Goal: Task Accomplishment & Management: Use online tool/utility

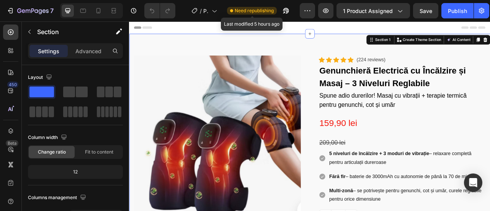
click at [258, 13] on span "Need republishing" at bounding box center [254, 10] width 39 height 7
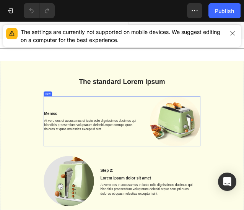
scroll to position [459, 0]
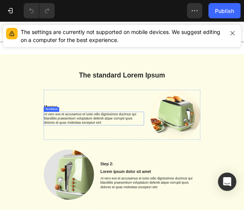
click at [91, 193] on p "At vero eos et accusamus et iusto odio dignissimos ducimus qui blanditiis praes…" at bounding box center [176, 205] width 187 height 24
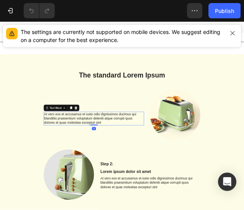
click at [88, 196] on p "At vero eos et accusamus et iusto odio dignissimos ducimus qui blanditiis praes…" at bounding box center [176, 205] width 187 height 24
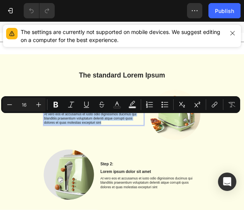
click at [88, 196] on p "At vero eos et accusamus et iusto odio dignissimos ducimus qui blanditiis praes…" at bounding box center [176, 205] width 187 height 24
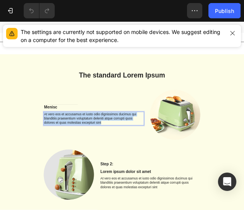
click at [88, 196] on p "At vero eos et accusamus et iusto odio dignissimos ducimus qui blanditiis praes…" at bounding box center [176, 205] width 187 height 24
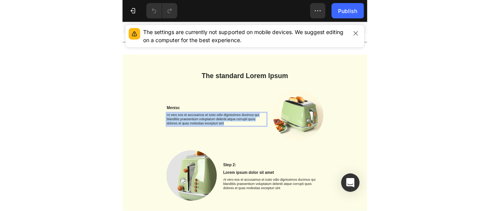
scroll to position [443, 0]
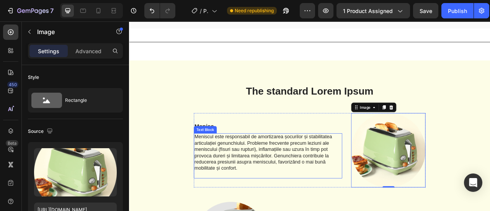
scroll to position [481, 0]
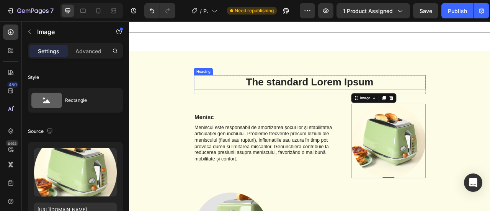
click at [316, 98] on h2 "The standard Lorem Ipsum" at bounding box center [358, 99] width 295 height 18
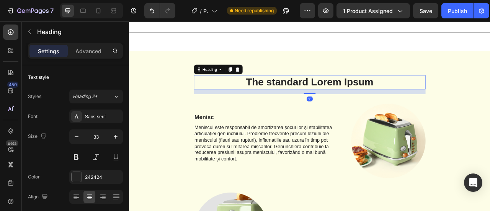
click at [316, 98] on h2 "The standard Lorem Ipsum" at bounding box center [358, 99] width 295 height 18
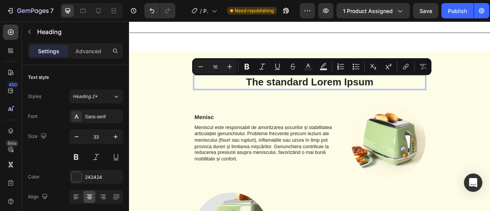
click at [440, 111] on div "The standard Lorem Ipsum Heading 16" at bounding box center [358, 102] width 295 height 24
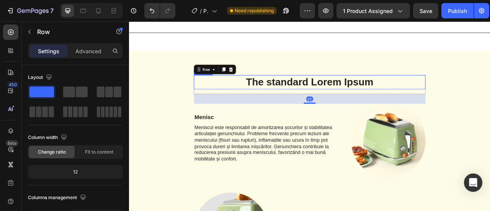
click at [423, 97] on p "The standard Lorem Ipsum" at bounding box center [358, 98] width 293 height 16
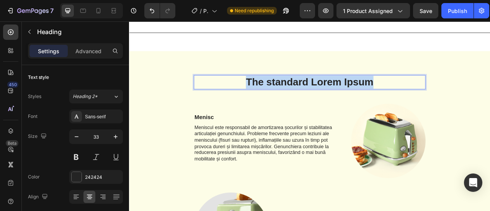
click at [423, 97] on p "The standard Lorem Ipsum" at bounding box center [358, 98] width 293 height 16
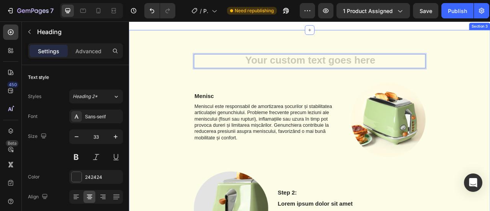
scroll to position [520, 0]
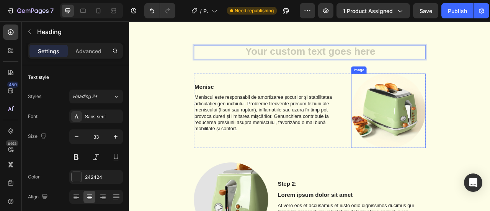
click at [480, 151] on img at bounding box center [458, 135] width 95 height 95
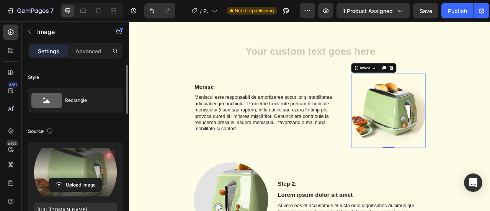
drag, startPoint x: 63, startPoint y: 154, endPoint x: 109, endPoint y: 156, distance: 46.4
click at [109, 156] on icon "button" at bounding box center [109, 156] width 8 height 8
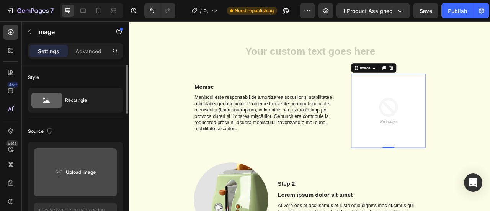
click at [88, 171] on input "file" at bounding box center [75, 172] width 53 height 13
click at [90, 179] on input "file" at bounding box center [75, 172] width 83 height 48
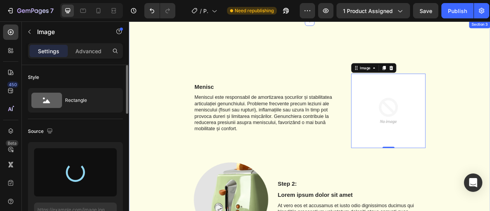
type input "https://cdn.shopify.com/s/files/1/0926/9726/4502/files/gempages_578046162943083…"
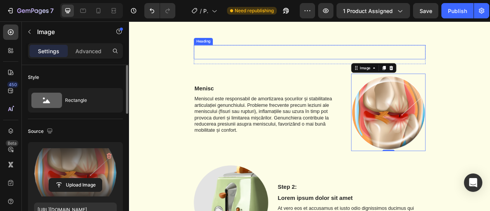
click at [324, 67] on p "Rich Text Editor. Editing area: main" at bounding box center [358, 60] width 293 height 16
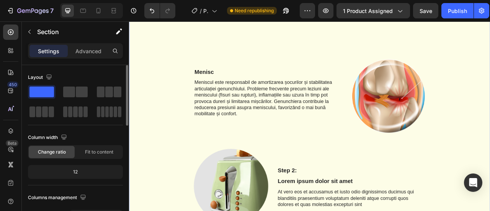
scroll to position [596, 0]
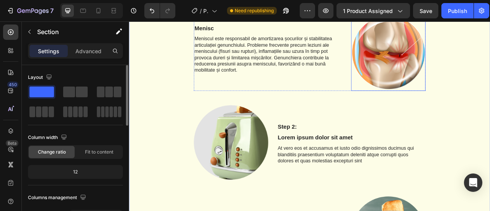
click at [463, 55] on img at bounding box center [458, 60] width 95 height 98
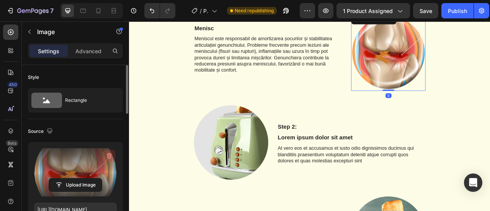
click at [109, 154] on icon "button" at bounding box center [109, 156] width 8 height 8
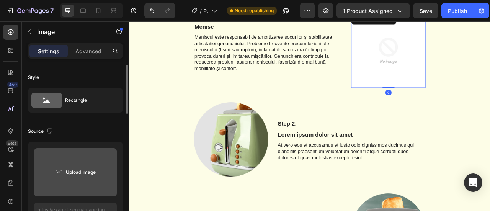
scroll to position [594, 0]
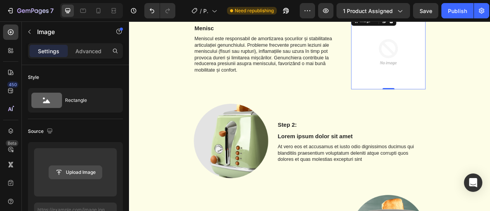
click at [88, 173] on input "file" at bounding box center [75, 172] width 53 height 13
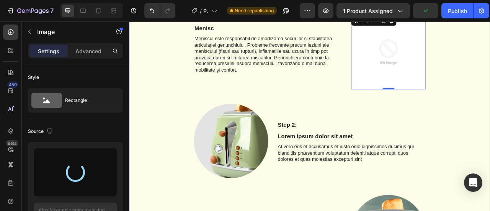
type input "https://cdn.shopify.com/s/files/1/0926/9726/4502/files/gempages_578046162943083…"
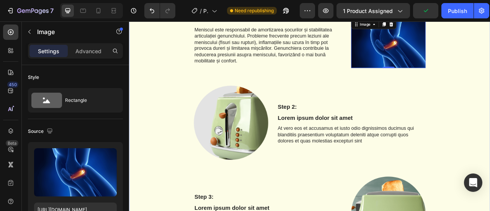
scroll to position [583, 0]
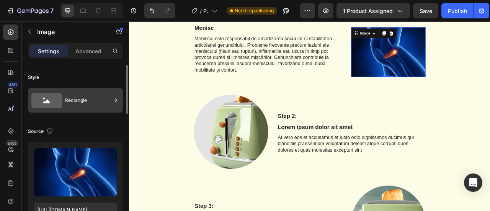
click at [75, 99] on div "Rectangle" at bounding box center [88, 100] width 47 height 18
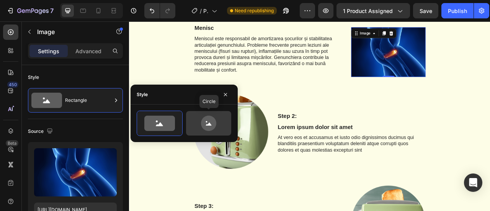
click at [197, 123] on icon at bounding box center [209, 123] width 36 height 15
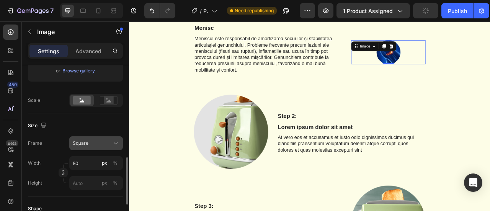
scroll to position [191, 0]
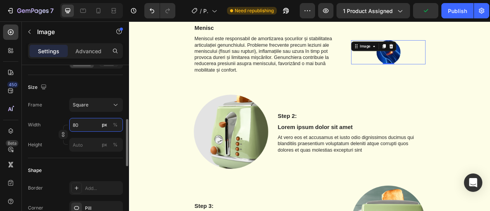
click at [91, 127] on input "80" at bounding box center [96, 125] width 54 height 14
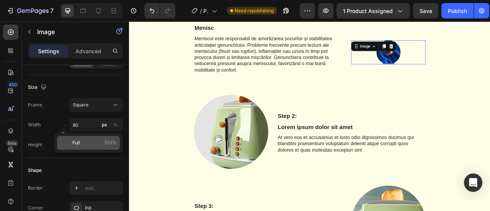
click at [104, 144] on span "100%" at bounding box center [110, 142] width 13 height 7
type input "100"
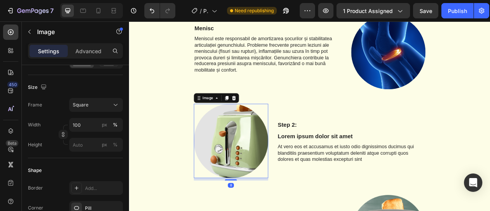
click at [240, 150] on img at bounding box center [258, 173] width 95 height 95
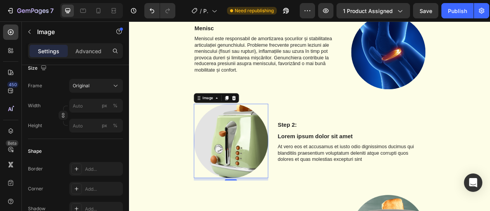
drag, startPoint x: 276, startPoint y: 157, endPoint x: 155, endPoint y: 97, distance: 135.9
click at [274, 155] on img at bounding box center [258, 173] width 95 height 95
click at [101, 49] on p "Advanced" at bounding box center [88, 51] width 26 height 8
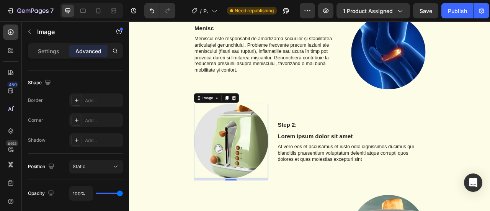
click at [56, 43] on div "Settings Advanced" at bounding box center [75, 50] width 95 height 15
click at [55, 52] on p "Settings" at bounding box center [48, 51] width 21 height 8
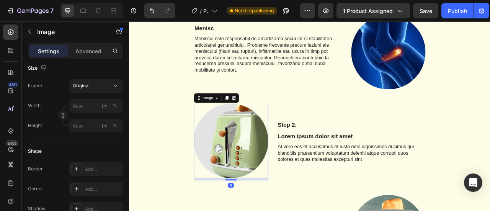
click at [241, 153] on img at bounding box center [258, 173] width 95 height 95
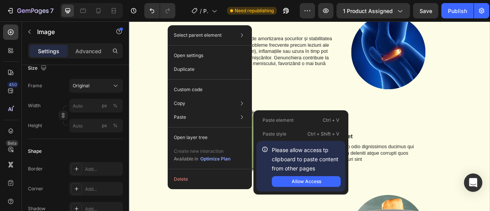
click at [313, 110] on div "Heading Row Menisc Text Block Meniscul este responsabil de amortizarea șocurilo…" at bounding box center [359, 202] width 448 height 450
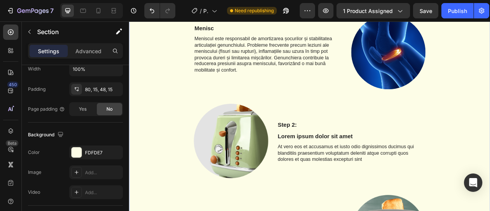
scroll to position [0, 0]
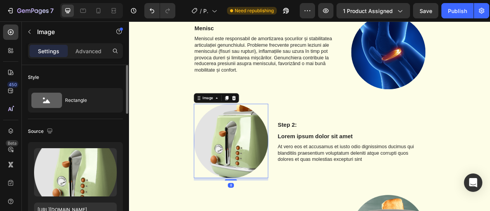
click at [273, 154] on img at bounding box center [258, 173] width 95 height 95
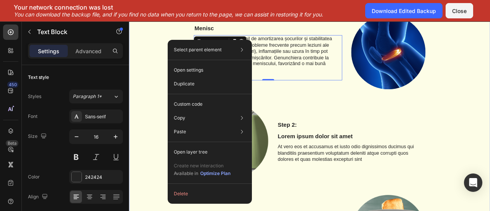
click at [191, 35] on div "Heading Row Menisc Text Block Meniscul este responsabil de amortizarea șocurilo…" at bounding box center [359, 202] width 448 height 450
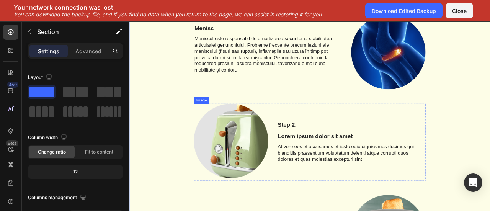
click at [254, 162] on img at bounding box center [258, 173] width 95 height 95
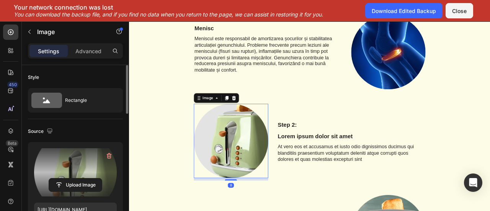
click at [60, 173] on label at bounding box center [75, 172] width 83 height 48
click at [60, 178] on input "file" at bounding box center [75, 184] width 53 height 13
click at [112, 153] on icon "button" at bounding box center [109, 156] width 8 height 8
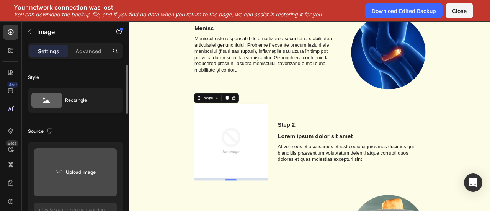
click at [96, 166] on input "file" at bounding box center [75, 172] width 53 height 13
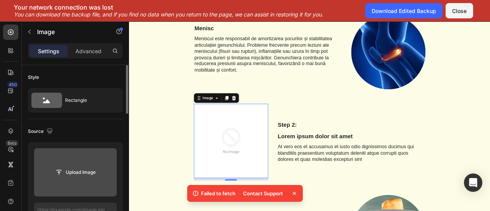
click at [96, 166] on input "file" at bounding box center [75, 172] width 53 height 13
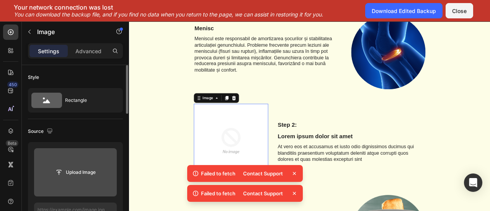
click at [277, 189] on img at bounding box center [258, 173] width 95 height 95
click at [89, 177] on input "file" at bounding box center [75, 172] width 53 height 13
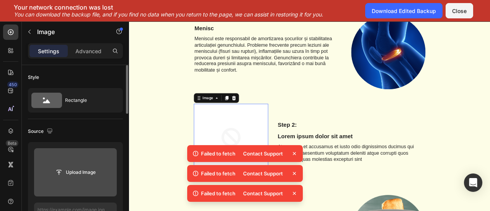
click at [228, 136] on img at bounding box center [258, 173] width 95 height 95
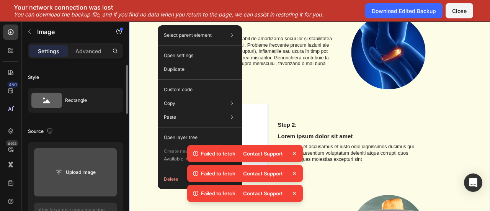
click at [306, 114] on div "Heading Row Menisc Text Block Meniscul este responsabil de amortizarea șocurilo…" at bounding box center [359, 202] width 448 height 450
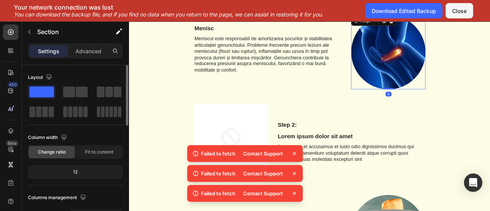
click at [461, 58] on img at bounding box center [458, 60] width 95 height 95
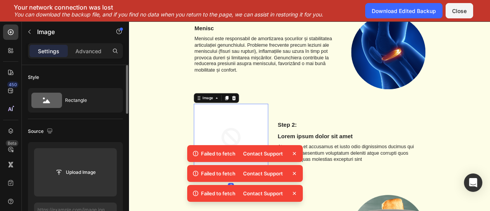
click at [246, 155] on img at bounding box center [258, 173] width 95 height 95
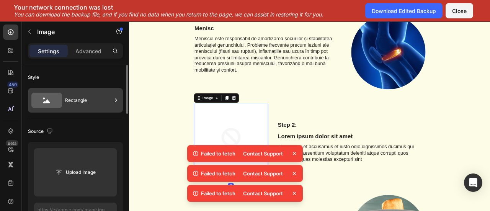
click at [55, 106] on icon at bounding box center [46, 100] width 31 height 15
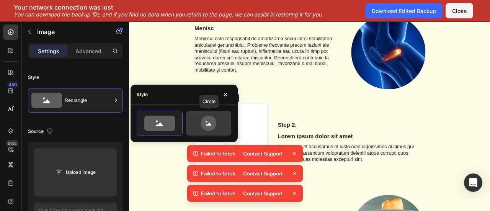
click at [207, 129] on icon at bounding box center [208, 123] width 15 height 15
type input "80"
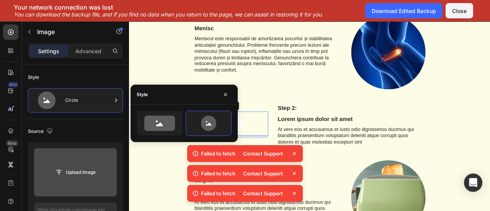
click at [98, 164] on input "file" at bounding box center [75, 172] width 83 height 48
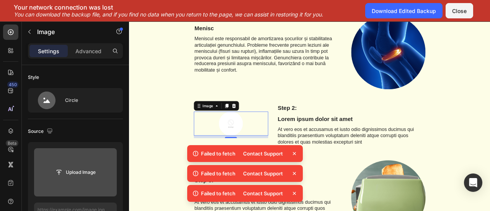
click at [293, 156] on icon at bounding box center [294, 154] width 8 height 8
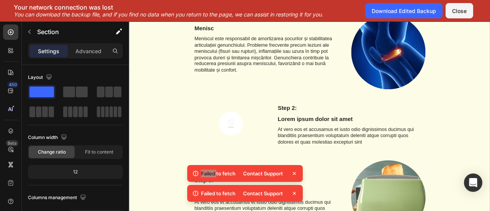
click at [337, 192] on div "Heading Row Menisc Text Block Meniscul este responsabil de amortizarea șocurilo…" at bounding box center [359, 180] width 448 height 406
click at [294, 173] on icon at bounding box center [294, 173] width 8 height 8
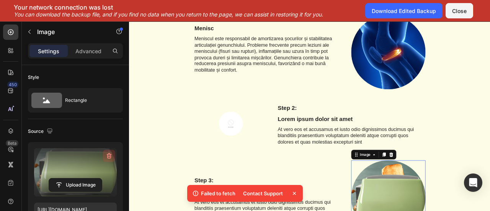
click at [111, 156] on icon "button" at bounding box center [109, 156] width 5 height 6
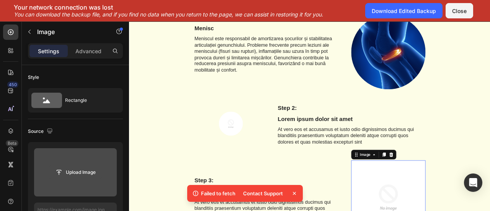
click at [97, 176] on input "file" at bounding box center [75, 172] width 53 height 13
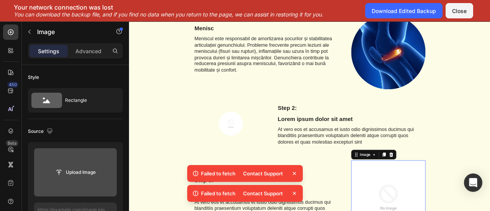
click at [282, 174] on div "Contact Support" at bounding box center [262, 173] width 49 height 11
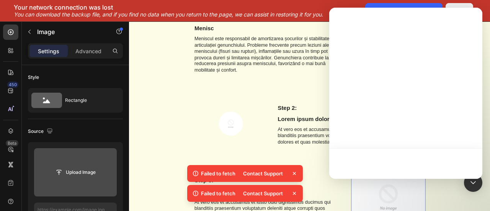
click at [366, 139] on div at bounding box center [405, 93] width 153 height 171
click at [363, 159] on div at bounding box center [405, 163] width 153 height 31
click at [362, 164] on div at bounding box center [405, 163] width 153 height 31
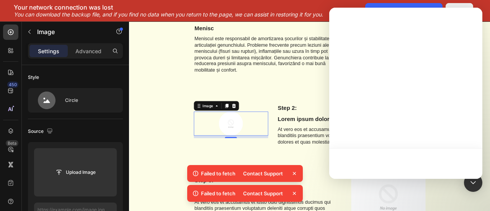
click at [276, 148] on div at bounding box center [258, 151] width 95 height 31
click at [319, 127] on p "Step 2:" at bounding box center [411, 132] width 187 height 10
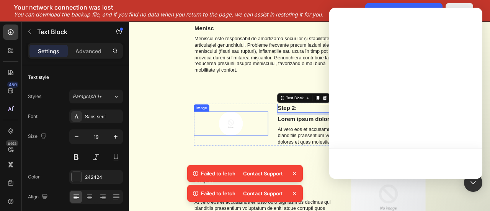
click at [265, 143] on img at bounding box center [258, 151] width 31 height 31
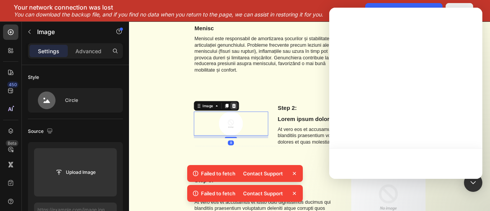
click at [259, 128] on icon at bounding box center [262, 128] width 6 height 6
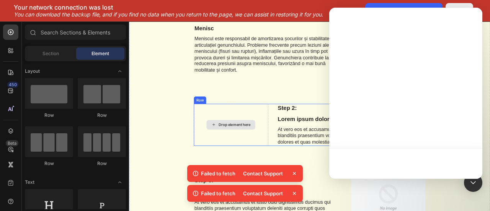
click at [230, 153] on div "Drop element here" at bounding box center [258, 153] width 62 height 12
click at [478, 28] on div at bounding box center [405, 20] width 153 height 24
click at [323, 21] on div "Your network connection was lost You can download the backup file, and if you f…" at bounding box center [245, 10] width 490 height 21
click at [330, 13] on div at bounding box center [405, 20] width 153 height 24
click at [336, 11] on div at bounding box center [405, 20] width 153 height 24
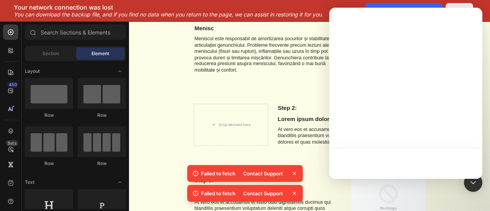
drag, startPoint x: 411, startPoint y: 32, endPoint x: 468, endPoint y: 90, distance: 80.9
click at [448, 45] on div at bounding box center [405, 93] width 153 height 171
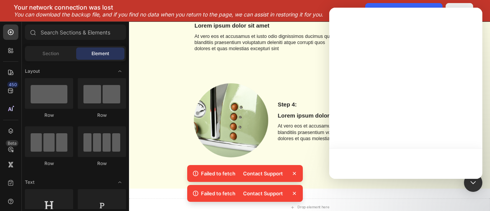
click at [472, 168] on div at bounding box center [405, 163] width 153 height 31
click at [372, 145] on div at bounding box center [405, 93] width 153 height 171
click at [254, 173] on div "Contact Support" at bounding box center [262, 173] width 49 height 11
click at [293, 173] on icon at bounding box center [294, 173] width 8 height 8
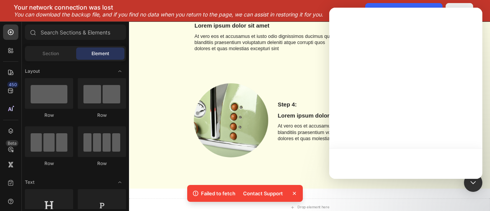
click at [293, 193] on icon at bounding box center [294, 193] width 3 height 3
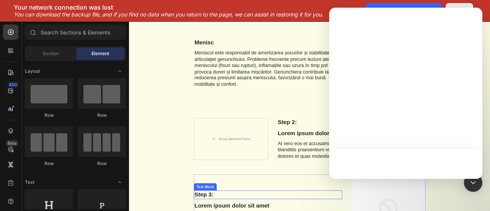
scroll to position [499, 0]
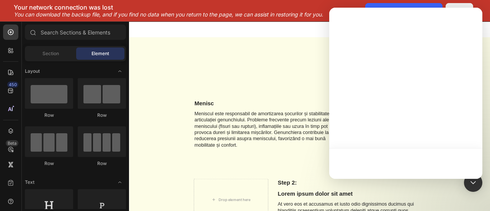
click at [393, 140] on div at bounding box center [405, 93] width 153 height 171
click at [342, 13] on div at bounding box center [405, 20] width 153 height 24
click at [336, 7] on div "Your network connection was lost You can download the backup file, and if you f…" at bounding box center [168, 10] width 337 height 15
click at [328, 11] on div "Your network connection was lost You can download the backup file, and if you f…" at bounding box center [168, 10] width 337 height 15
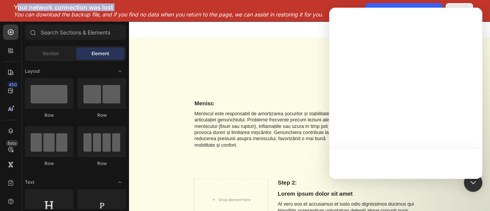
click at [328, 11] on div "Your network connection was lost You can download the backup file, and if you f…" at bounding box center [168, 10] width 337 height 15
click at [332, 8] on div at bounding box center [405, 20] width 153 height 24
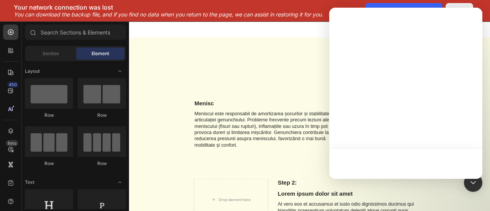
drag, startPoint x: 332, startPoint y: 8, endPoint x: 337, endPoint y: 2, distance: 8.1
click at [336, 0] on body "7 / Product Page - Aug 7, 10:04:07 Need republishing Preview 1 product assigned…" at bounding box center [245, 0] width 490 height 0
click at [343, 47] on div at bounding box center [405, 93] width 153 height 171
click at [473, 156] on div at bounding box center [405, 163] width 153 height 31
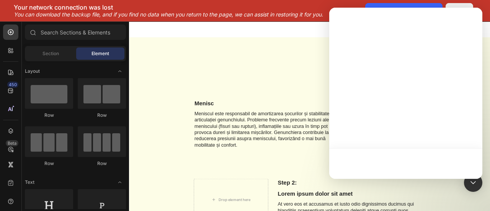
drag, startPoint x: 473, startPoint y: 156, endPoint x: 370, endPoint y: 122, distance: 108.2
click at [382, 121] on div at bounding box center [405, 93] width 153 height 171
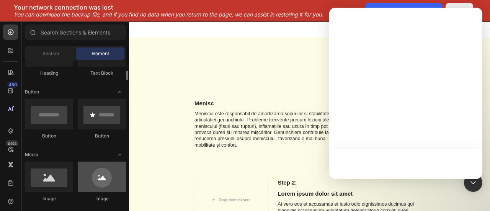
click at [92, 182] on div at bounding box center [102, 176] width 48 height 31
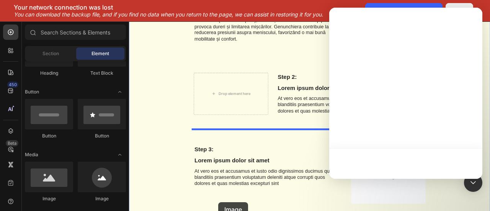
drag, startPoint x: 222, startPoint y: 203, endPoint x: 243, endPoint y: 251, distance: 52.3
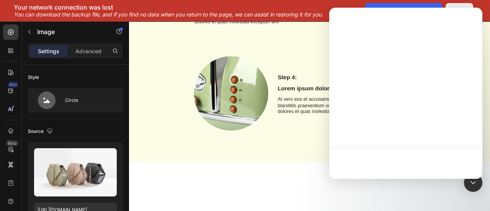
scroll to position [416, 0]
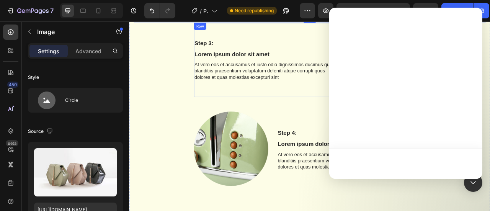
click at [352, 104] on div "Step 3: Text Block Lorem ipsum dolor sit amet Text Block At vero eos et accusam…" at bounding box center [305, 70] width 189 height 95
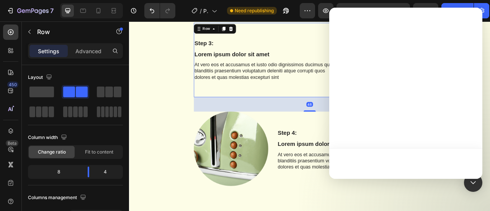
click at [331, 150] on div at bounding box center [405, 163] width 153 height 31
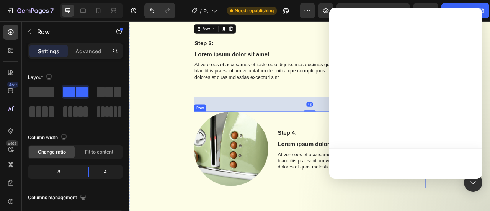
click at [308, 172] on div "Image Step 4: Text Block Lorem ipsum dolor sit amet Text Block At vero eos et a…" at bounding box center [358, 185] width 295 height 98
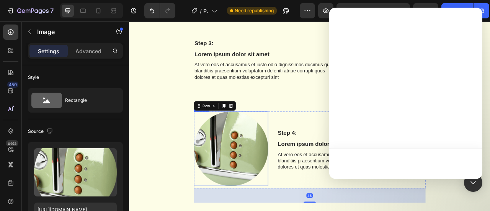
drag, startPoint x: 237, startPoint y: 209, endPoint x: 234, endPoint y: 131, distance: 77.3
click at [238, 206] on img at bounding box center [258, 183] width 95 height 95
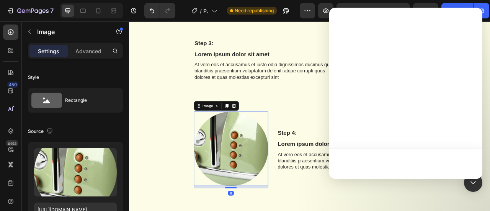
click at [468, 23] on div at bounding box center [405, 20] width 153 height 24
drag, startPoint x: 474, startPoint y: 26, endPoint x: 466, endPoint y: 30, distance: 8.7
click at [473, 27] on div at bounding box center [405, 20] width 153 height 24
click at [155, 13] on button "Undo/Redo" at bounding box center [151, 10] width 15 height 15
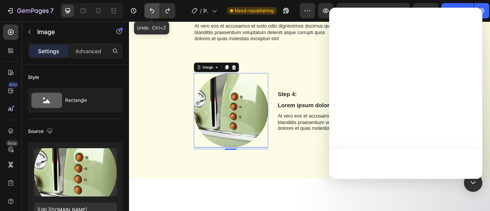
scroll to position [367, 0]
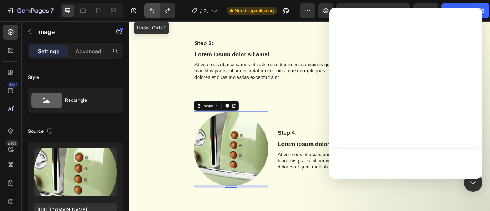
click at [154, 11] on icon "Undo/Redo" at bounding box center [152, 11] width 8 height 8
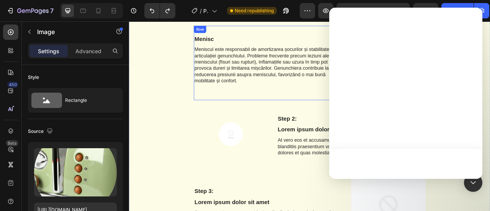
scroll to position [176, 0]
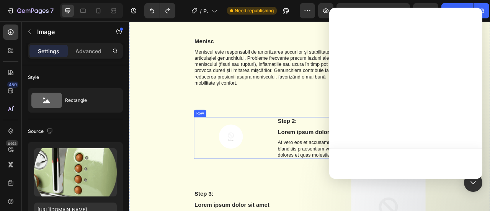
click at [257, 147] on div "Image" at bounding box center [258, 170] width 95 height 54
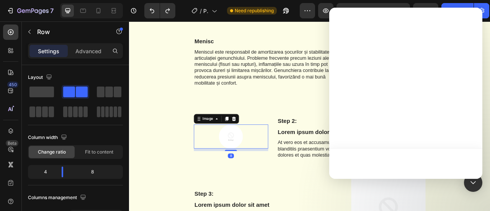
click at [257, 163] on img at bounding box center [258, 167] width 31 height 31
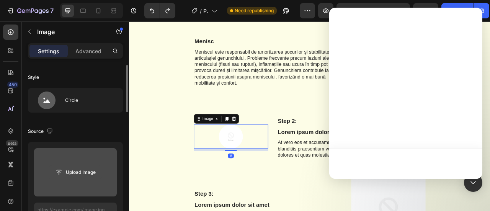
click at [98, 171] on input "file" at bounding box center [75, 172] width 53 height 13
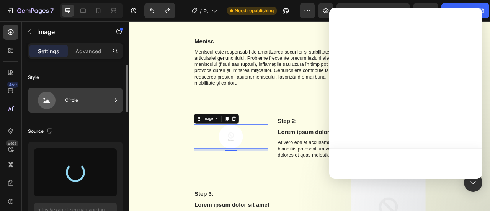
type input "https://cdn.shopify.com/s/files/1/0926/9726/4502/files/gempages_578046162943083…"
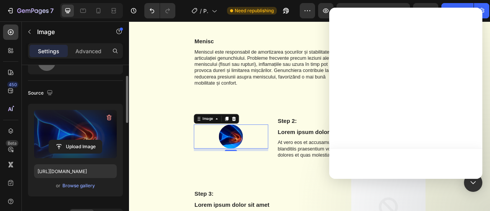
scroll to position [0, 0]
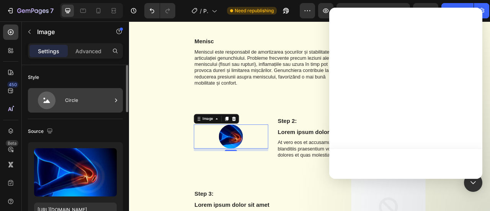
click at [83, 105] on div "Circle" at bounding box center [88, 100] width 47 height 18
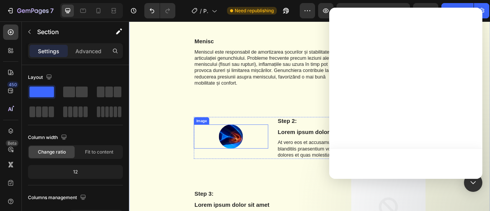
click at [254, 167] on img at bounding box center [258, 167] width 31 height 31
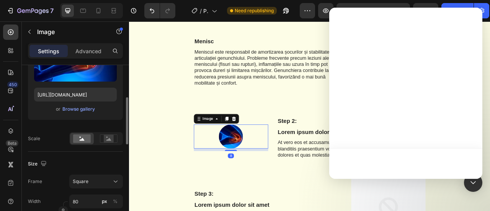
scroll to position [153, 0]
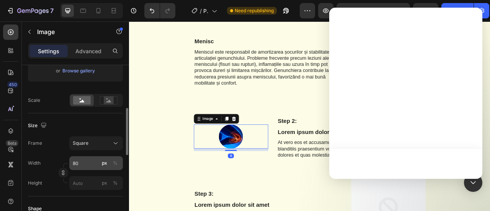
click at [107, 166] on button "px" at bounding box center [104, 162] width 9 height 9
click at [80, 163] on input "80" at bounding box center [96, 163] width 54 height 14
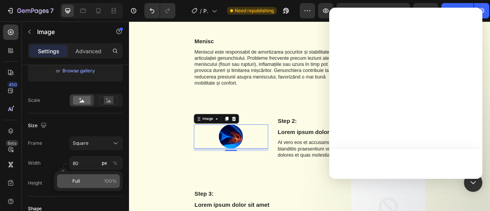
click at [95, 181] on p "Full 100%" at bounding box center [94, 181] width 44 height 7
type input "100"
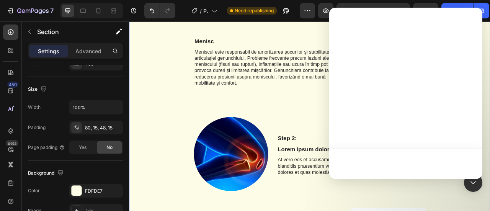
scroll to position [0, 0]
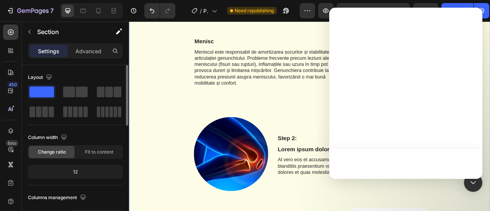
click at [409, 74] on div at bounding box center [405, 93] width 153 height 171
drag, startPoint x: 460, startPoint y: 36, endPoint x: 457, endPoint y: 71, distance: 35.7
click at [457, 71] on div at bounding box center [405, 93] width 153 height 171
click at [465, 167] on div at bounding box center [405, 163] width 153 height 31
drag, startPoint x: 466, startPoint y: 175, endPoint x: 463, endPoint y: 183, distance: 8.8
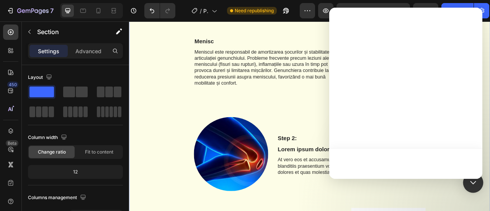
click at [0, 0] on div at bounding box center [0, 0] width 0 height 0
click at [468, 186] on div "Open Intercom Messenger" at bounding box center [473, 183] width 20 height 20
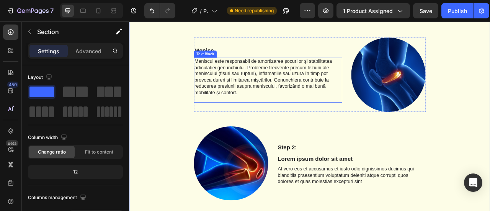
scroll to position [176, 0]
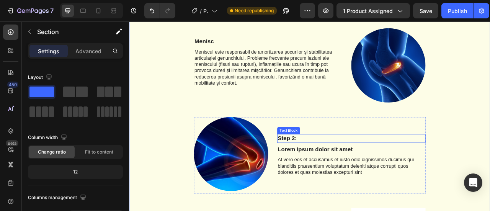
click at [327, 165] on div "Step 2:" at bounding box center [411, 170] width 189 height 11
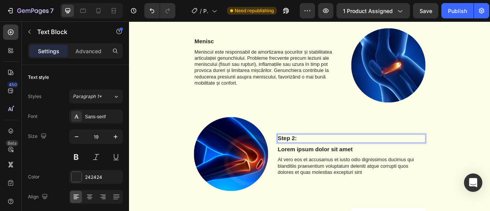
click at [328, 168] on p "Step 2:" at bounding box center [411, 170] width 187 height 10
drag, startPoint x: 328, startPoint y: 168, endPoint x: 337, endPoint y: 167, distance: 9.2
click at [337, 167] on p "Step 2:" at bounding box center [411, 170] width 187 height 10
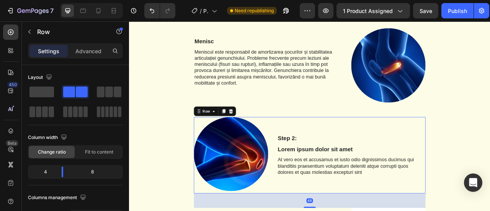
drag, startPoint x: 349, startPoint y: 178, endPoint x: 341, endPoint y: 169, distance: 11.9
click at [344, 173] on div "Step 2: Text Block Lorem ipsum dolor sit amet Text Block At vero eos et accusam…" at bounding box center [411, 192] width 189 height 98
click at [341, 169] on p "Step 2:" at bounding box center [411, 170] width 187 height 10
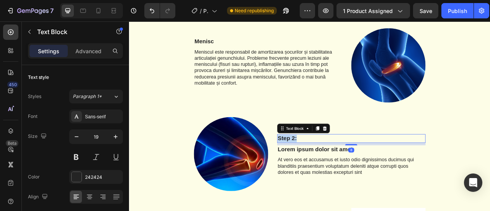
click at [341, 169] on p "Step 2:" at bounding box center [411, 170] width 187 height 10
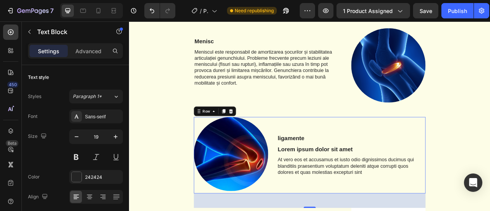
click at [322, 176] on div "ligamente Text Block Lorem ipsum dolor sit amet Text Block At vero eos et accus…" at bounding box center [411, 192] width 189 height 98
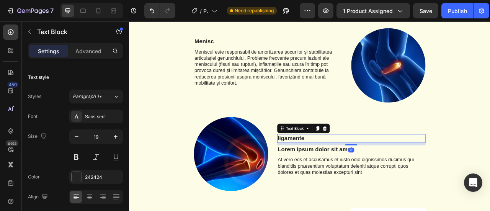
click at [319, 172] on p "ligamente" at bounding box center [411, 170] width 187 height 10
drag, startPoint x: 340, startPoint y: 170, endPoint x: 314, endPoint y: 167, distance: 25.8
click at [319, 172] on p "ligamente" at bounding box center [411, 170] width 187 height 10
click at [317, 167] on div "ligamente" at bounding box center [411, 170] width 189 height 11
click at [318, 170] on p "ligamente" at bounding box center [411, 170] width 187 height 10
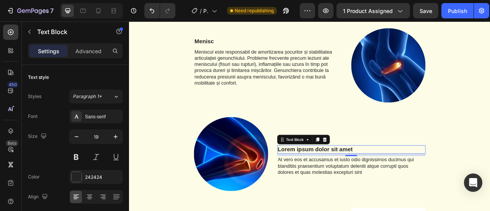
click at [322, 183] on p "Lorem ipsum dolor sit amet" at bounding box center [411, 184] width 187 height 10
click at [375, 171] on icon at bounding box center [377, 171] width 5 height 5
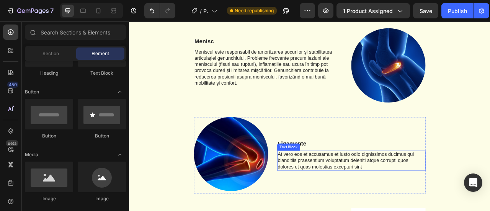
click at [363, 197] on p "At vero eos et accusamus et iusto odio dignissimos ducimus qui blanditiis praes…" at bounding box center [411, 198] width 187 height 24
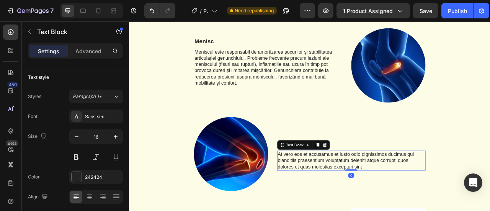
click at [344, 195] on p "At vero eos et accusamus et iusto odio dignissimos ducimus qui blanditiis praes…" at bounding box center [411, 198] width 187 height 24
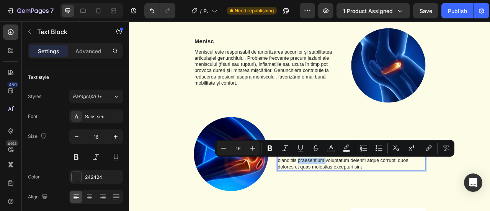
click at [285, 155] on div "Minus 16 Plus Bold Italic Underline Strikethrough Text Color Text Background Co…" at bounding box center [334, 148] width 239 height 17
click at [328, 198] on p "At vero eos et accusamus et iusto odio dignissimos ducimus qui blanditiis praes…" at bounding box center [411, 198] width 187 height 24
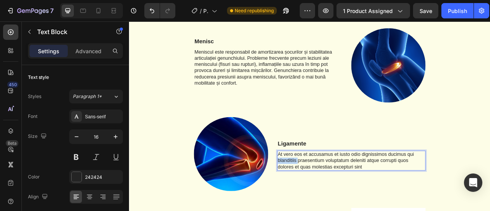
click at [328, 198] on p "At vero eos et accusamus et iusto odio dignissimos ducimus qui blanditiis praes…" at bounding box center [411, 198] width 187 height 24
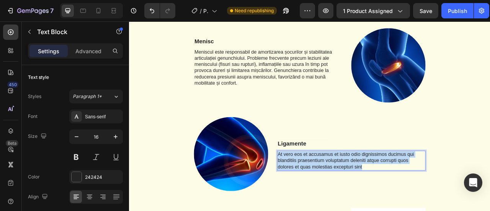
click at [328, 198] on p "At vero eos et accusamus et iusto odio dignissimos ducimus qui blanditiis praes…" at bounding box center [411, 198] width 187 height 24
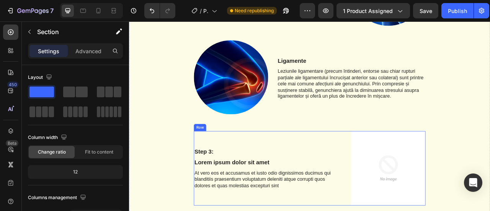
scroll to position [291, 0]
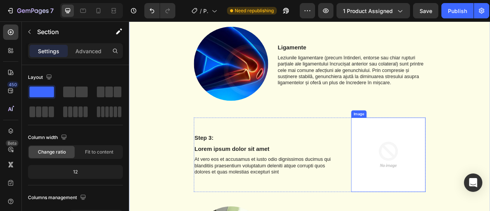
click at [440, 175] on img at bounding box center [458, 190] width 95 height 95
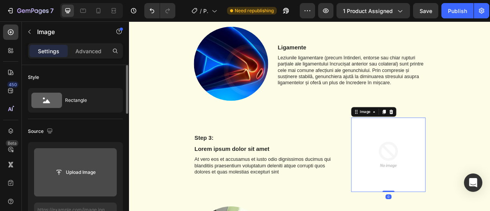
click at [83, 178] on input "file" at bounding box center [75, 172] width 53 height 13
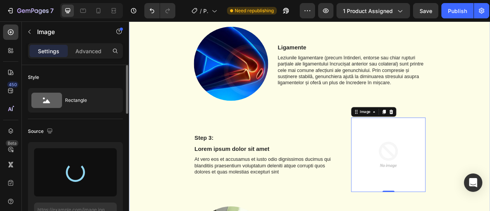
type input "[URL][DOMAIN_NAME]"
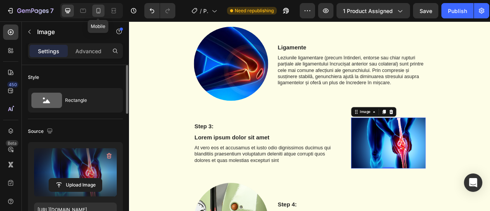
click at [101, 14] on icon at bounding box center [99, 11] width 8 height 8
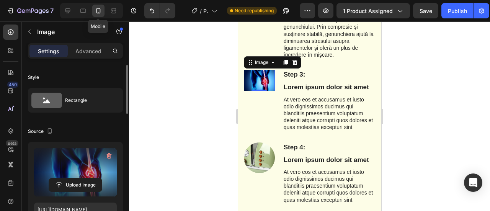
scroll to position [340, 0]
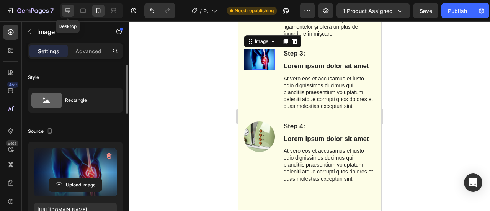
click at [65, 11] on icon at bounding box center [67, 10] width 5 height 5
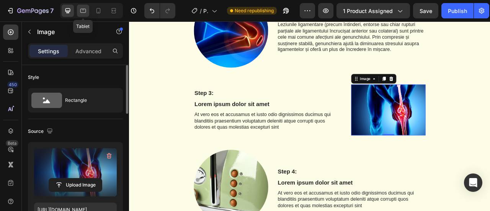
click at [85, 10] on icon at bounding box center [83, 11] width 8 height 8
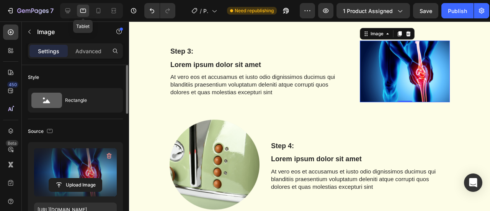
scroll to position [379, 0]
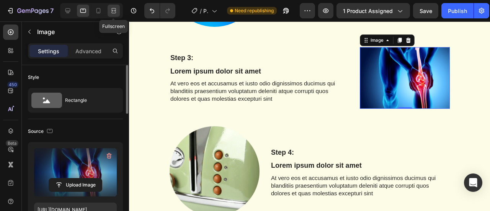
click at [114, 13] on icon at bounding box center [114, 11] width 8 height 8
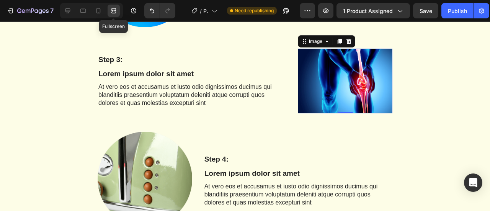
click at [114, 11] on icon at bounding box center [112, 11] width 2 height 2
click at [70, 12] on icon at bounding box center [68, 11] width 8 height 8
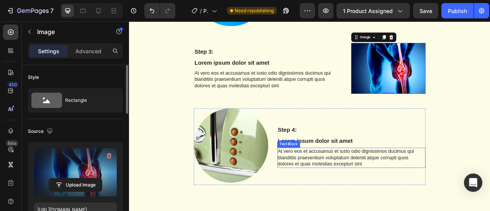
click at [344, 192] on p "At vero eos et accusamus et iusto odio dignissimos ducimus qui blanditiis praes…" at bounding box center [411, 195] width 187 height 24
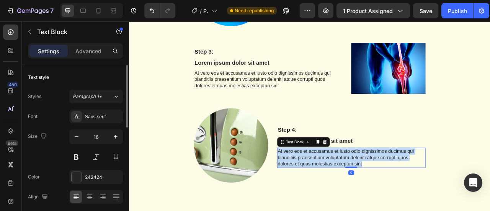
click at [344, 192] on p "At vero eos et accusamus et iusto odio dignissimos ducimus qui blanditiis praes…" at bounding box center [411, 195] width 187 height 24
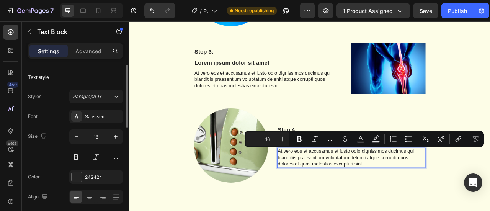
scroll to position [378, 0]
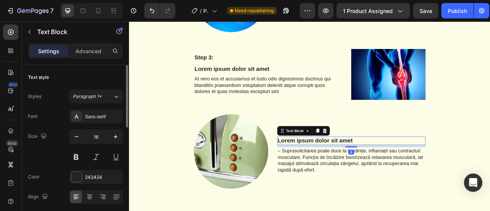
click at [354, 173] on p "Lorem ipsum dolor sit amet" at bounding box center [411, 173] width 187 height 10
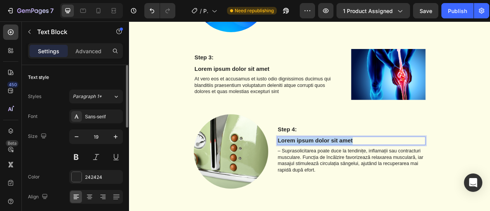
click at [354, 173] on p "Lorem ipsum dolor sit amet" at bounding box center [411, 173] width 187 height 10
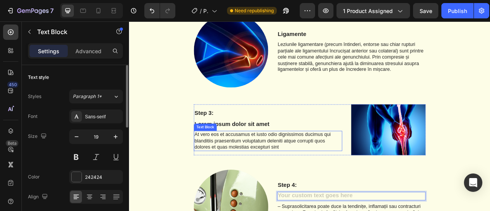
scroll to position [302, 0]
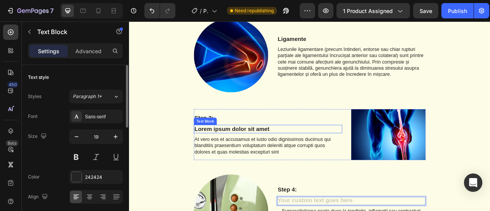
click at [242, 172] on p "At vero eos et accusamus et iusto odio dignissimos ducimus qui blanditiis praes…" at bounding box center [305, 179] width 187 height 24
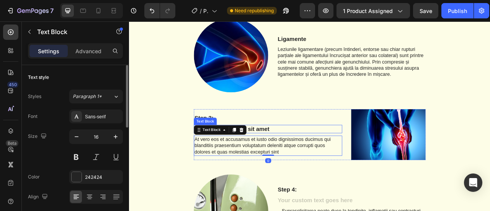
click at [289, 154] on p "Lorem ipsum dolor sit amet" at bounding box center [305, 158] width 187 height 10
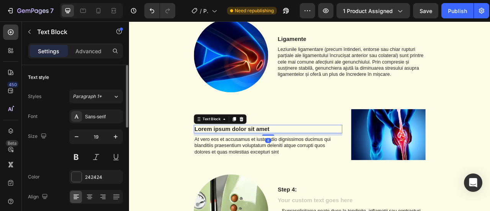
click at [289, 154] on p "Lorem ipsum dolor sit amet" at bounding box center [305, 158] width 187 height 10
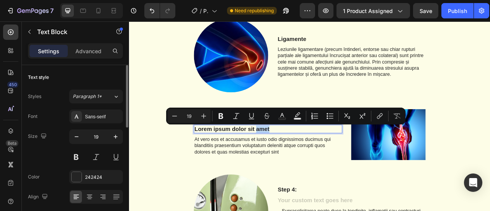
click at [289, 154] on p "Lorem ipsum dolor sit amet" at bounding box center [305, 158] width 187 height 10
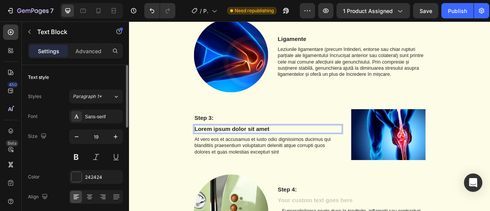
click at [316, 155] on p "Lorem ipsum dolor sit amet" at bounding box center [305, 158] width 187 height 10
click at [305, 122] on div "Heading Row Menisc Text Block Meniscul este responsabil de amortizarea șocurilo…" at bounding box center [359, 100] width 448 height 464
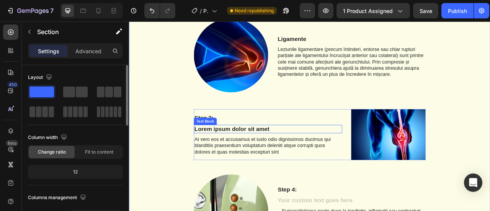
click at [305, 153] on p "Lorem ipsum dolor sit amet" at bounding box center [305, 158] width 187 height 10
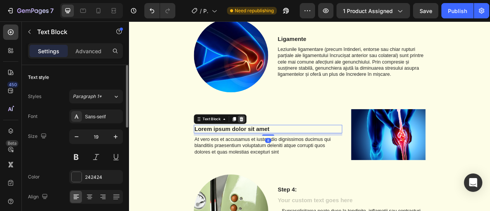
click at [270, 145] on icon at bounding box center [271, 145] width 5 height 5
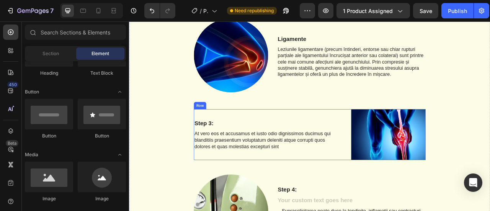
click at [241, 145] on div "Step 3: Text Block At vero eos et accusamus et iusto odio dignissimos ducimus q…" at bounding box center [305, 165] width 189 height 65
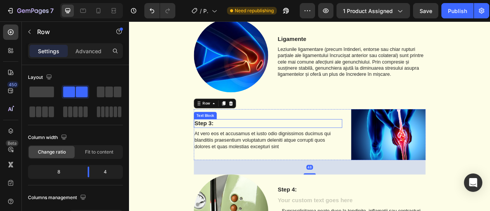
click at [228, 148] on p "Step 3:" at bounding box center [305, 151] width 187 height 10
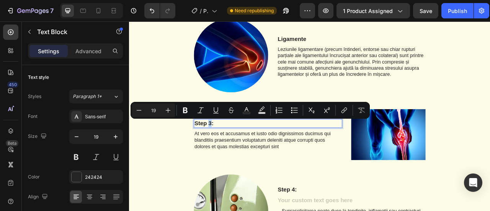
click at [228, 148] on p "Step 3:" at bounding box center [305, 151] width 187 height 10
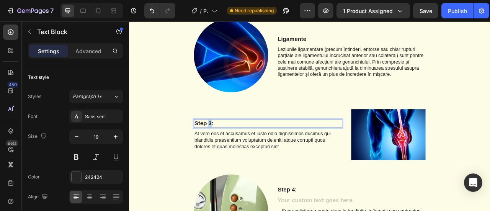
click at [228, 148] on p "Step 3:" at bounding box center [305, 151] width 187 height 10
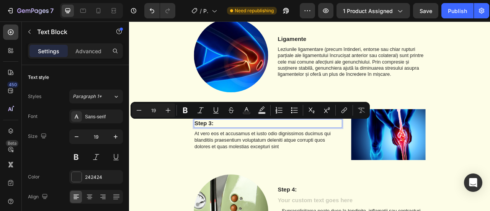
click at [236, 154] on p "Step 3:" at bounding box center [305, 151] width 187 height 10
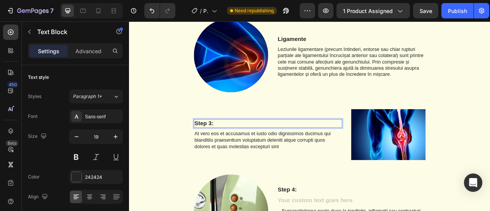
click at [236, 154] on p "Step 3:" at bounding box center [305, 151] width 187 height 10
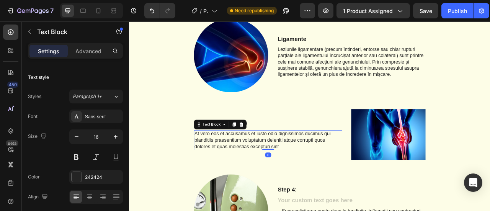
click at [240, 174] on p "At vero eos et accusamus et iusto odio dignissimos ducimus qui blanditiis praes…" at bounding box center [305, 172] width 187 height 24
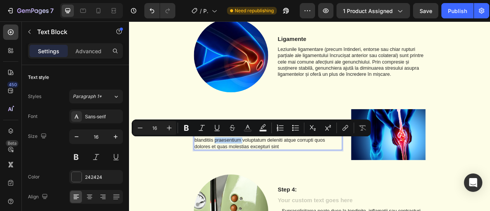
click at [240, 174] on p "At vero eos et accusamus et iusto odio dignissimos ducimus qui blanditiis praes…" at bounding box center [305, 172] width 187 height 24
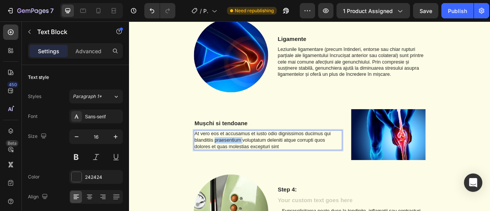
click at [240, 174] on p "At vero eos et accusamus et iusto odio dignissimos ducimus qui blanditiis praes…" at bounding box center [305, 172] width 187 height 24
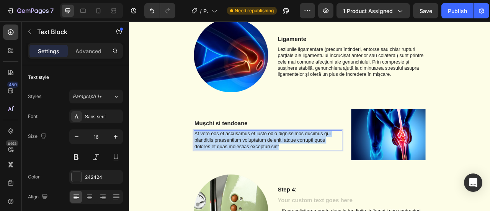
click at [240, 174] on p "At vero eos et accusamus et iusto odio dignissimos ducimus qui blanditiis praes…" at bounding box center [305, 172] width 187 height 24
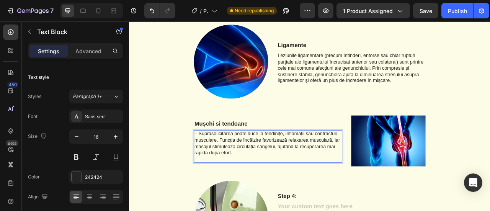
scroll to position [297, 0]
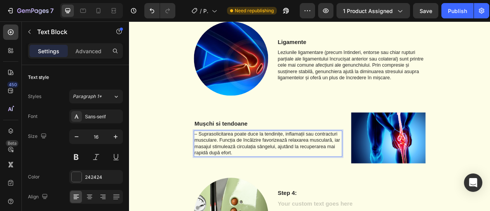
click at [215, 165] on p "– Suprasolicitarea poate duce la tendinițe, inflamații sau contracturi muscular…" at bounding box center [305, 177] width 187 height 32
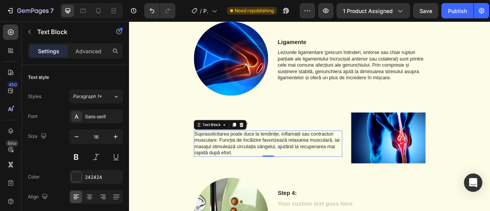
click at [212, 163] on p "Suprasolicitarea poate duce la tendinițe, inflamații sau contracturi musculare.…" at bounding box center [305, 177] width 187 height 32
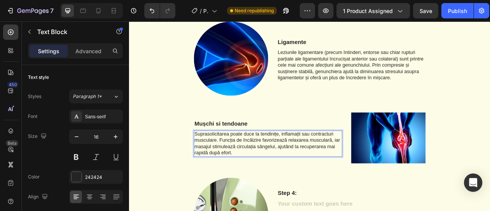
click at [208, 164] on div "Heading Row Menisc Text Block Meniscul este responsabil de amortizarea șocurilo…" at bounding box center [359, 104] width 448 height 464
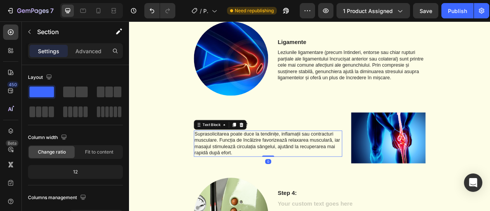
click at [212, 164] on p "Suprasolicitarea poate duce la tendinițe, inflamații sau contracturi musculare.…" at bounding box center [305, 177] width 187 height 32
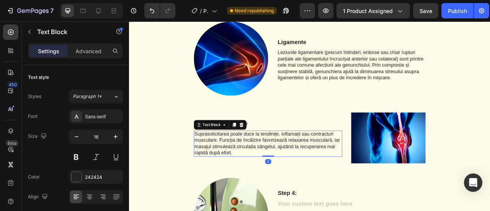
click at [212, 164] on p "Suprasolicitarea poate duce la tendinițe, inflamații sau contracturi musculare.…" at bounding box center [305, 177] width 187 height 32
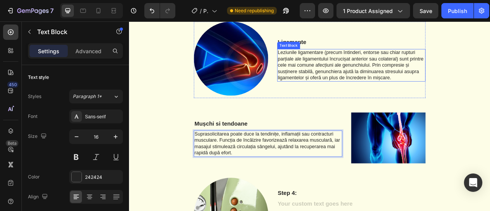
click at [351, 114] on div "Ligamente Text Block Leziunile ligamentare (precum întinderi, entorse sau chiar…" at bounding box center [411, 70] width 189 height 98
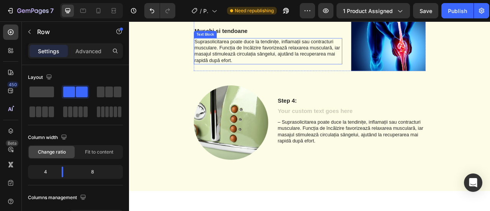
scroll to position [450, 0]
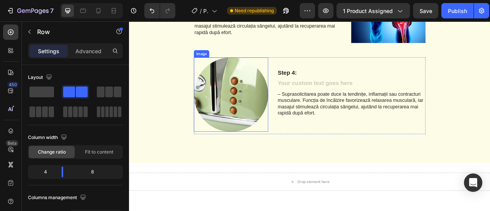
click at [285, 112] on img at bounding box center [258, 114] width 95 height 95
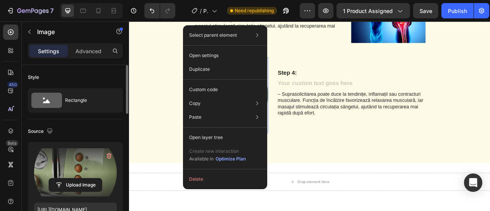
click at [88, 172] on label at bounding box center [75, 172] width 83 height 48
click at [88, 178] on input "file" at bounding box center [75, 184] width 53 height 13
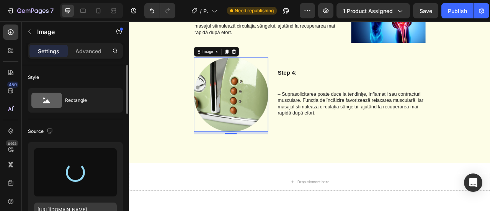
scroll to position [38, 0]
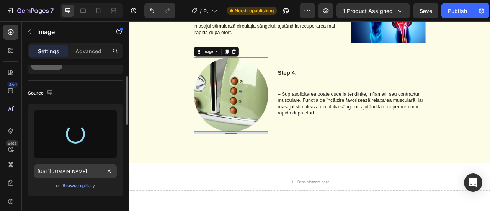
type input "https://cdn.shopify.com/s/files/1/0926/9726/4502/files/gempages_578046162943083…"
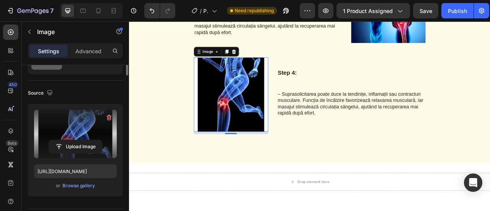
scroll to position [0, 0]
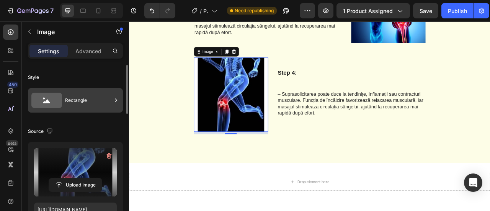
click at [86, 91] on div "Rectangle" at bounding box center [88, 100] width 47 height 18
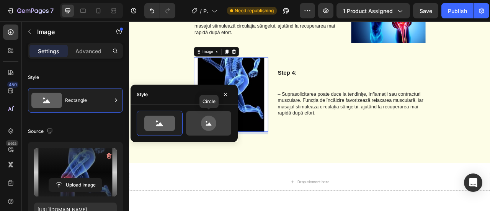
click at [196, 124] on icon at bounding box center [209, 123] width 36 height 15
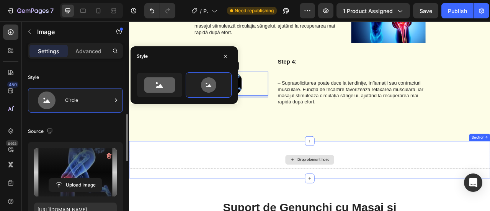
scroll to position [115, 0]
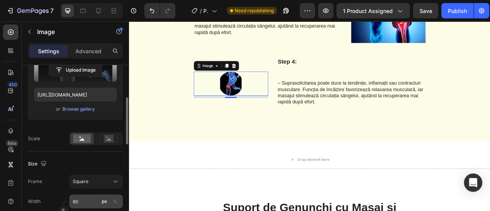
click at [102, 201] on div "px" at bounding box center [104, 201] width 5 height 7
click at [85, 198] on input "80" at bounding box center [96, 201] width 54 height 14
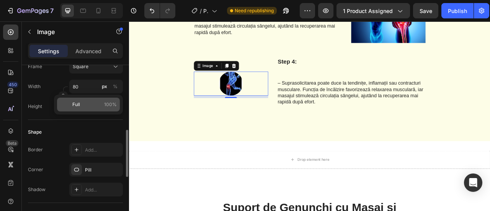
click at [109, 100] on div "Full 100%" at bounding box center [88, 105] width 63 height 14
type input "100"
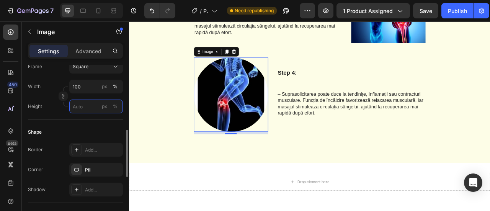
click at [97, 108] on input "px %" at bounding box center [96, 106] width 54 height 14
click at [99, 138] on div "Shape Border Add... Corner Pill Shadow Add..." at bounding box center [75, 161] width 95 height 83
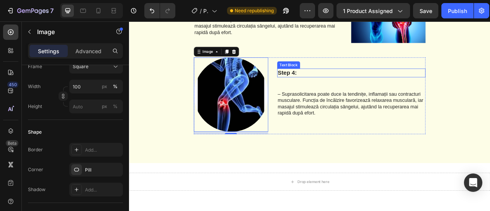
click at [337, 67] on div "Step 4: Text Block Text Block – Suprasolicitarea poate duce la tendinițe, infla…" at bounding box center [411, 116] width 189 height 98
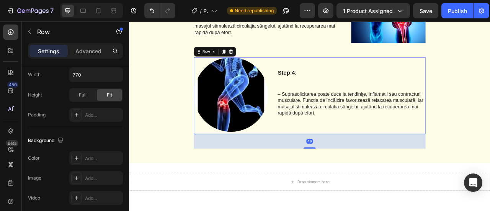
scroll to position [0, 0]
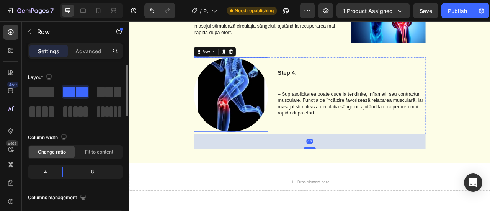
click at [269, 109] on img at bounding box center [258, 114] width 95 height 95
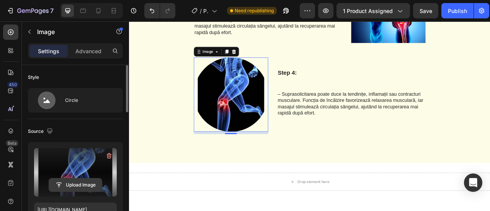
click at [95, 181] on input "file" at bounding box center [75, 184] width 53 height 13
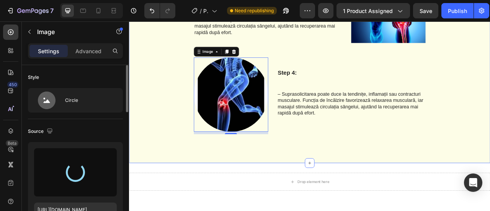
type input "[URL][DOMAIN_NAME]"
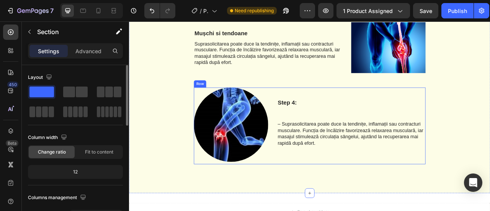
click at [336, 155] on p "– Suprasolicitarea poate duce la tendinițe, inflamații sau contracturi muscular…" at bounding box center [411, 168] width 187 height 40
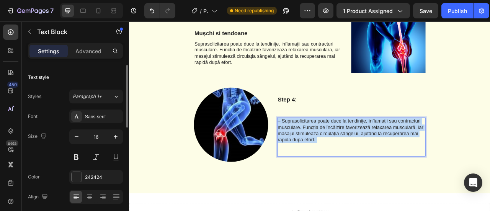
click at [336, 155] on p "– Suprasolicitarea poate duce la tendinițe, inflamații sau contracturi muscular…" at bounding box center [411, 168] width 187 height 48
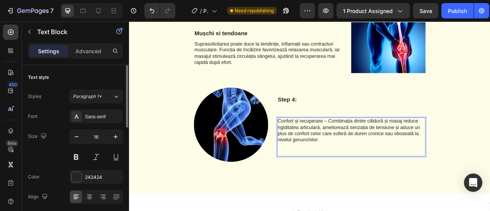
click at [320, 148] on p "Confort și recuperare – Combinația dintre căldură și masaj reduce rigiditatea a…" at bounding box center [411, 168] width 187 height 48
click at [319, 148] on p "Confort și recuperare – Combinația dintre căldură și masaj reduce rigiditatea a…" at bounding box center [411, 168] width 187 height 48
drag, startPoint x: 319, startPoint y: 148, endPoint x: 370, endPoint y: 150, distance: 51.3
click at [370, 150] on p "Confort și recuperare – Combinația dintre căldură și masaj reduce rigiditatea a…" at bounding box center [411, 168] width 187 height 48
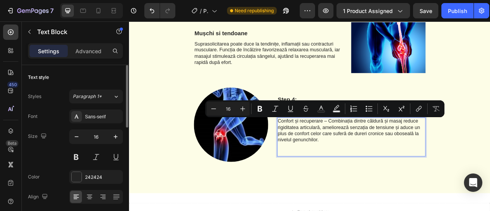
click at [373, 147] on p "Confort și recuperare – Combinația dintre căldură și masaj reduce rigiditatea a…" at bounding box center [411, 168] width 187 height 48
drag, startPoint x: 373, startPoint y: 147, endPoint x: 321, endPoint y: 148, distance: 52.4
click at [321, 148] on p "Confort și recuperare – Combinația dintre căldură și masaj reduce rigiditatea a…" at bounding box center [411, 168] width 187 height 48
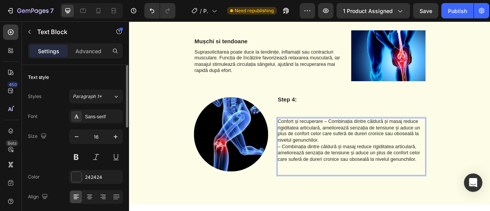
drag, startPoint x: 367, startPoint y: 169, endPoint x: 318, endPoint y: 148, distance: 54.3
click at [318, 148] on p "Confort și recuperare – Combinația dintre căldură și masaj reduce rigiditatea a…" at bounding box center [411, 181] width 187 height 72
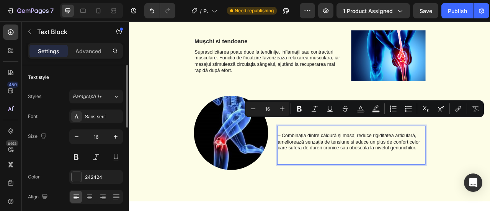
scroll to position [412, 0]
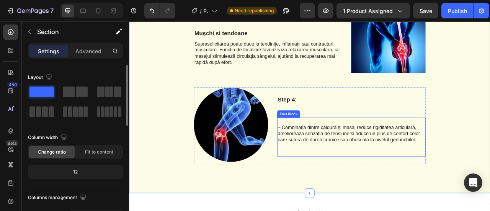
drag, startPoint x: 337, startPoint y: 167, endPoint x: 318, endPoint y: 161, distance: 19.5
click at [336, 166] on p "⁠⁠⁠⁠⁠⁠⁠ – Combinația dintre căldură și masaj reduce rigiditatea articulară, ame…" at bounding box center [411, 168] width 187 height 48
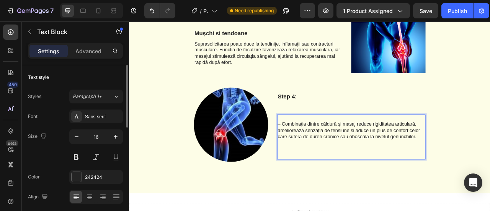
click at [318, 152] on p "⁠⁠⁠⁠⁠⁠⁠ – Combinația dintre căldură și masaj reduce rigiditatea articulară, ame…" at bounding box center [411, 168] width 187 height 56
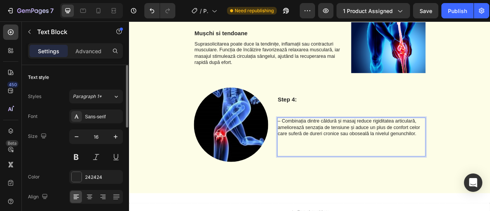
scroll to position [416, 0]
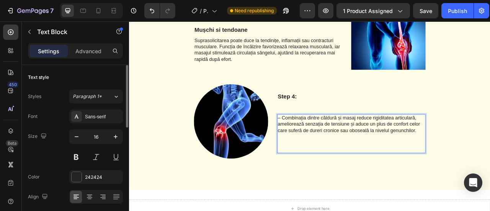
click at [321, 163] on p "– Combinația dintre căldură și masaj reduce rigiditatea articulară, ameliorează…" at bounding box center [411, 164] width 187 height 48
click at [320, 166] on p "– Combinația dintre căldură și masaj reduce rigiditatea articulară, ameliorează…" at bounding box center [411, 164] width 187 height 48
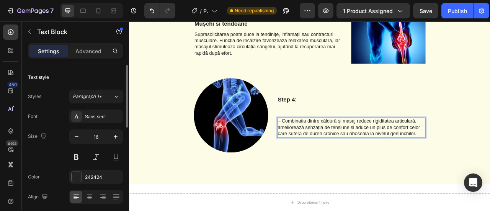
scroll to position [428, 0]
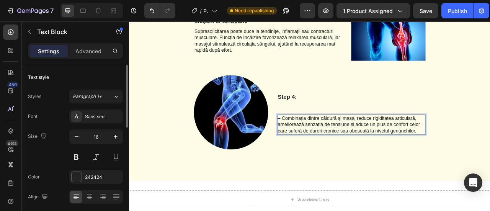
click at [320, 142] on p "– Combinația dintre căldură și masaj reduce rigiditatea articulară, ameliorează…" at bounding box center [411, 152] width 187 height 24
click at [331, 117] on p "Step 4:" at bounding box center [411, 117] width 187 height 10
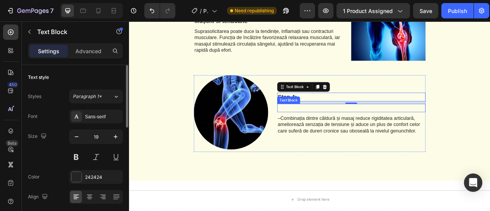
click at [336, 119] on div "Text Block" at bounding box center [332, 121] width 26 height 7
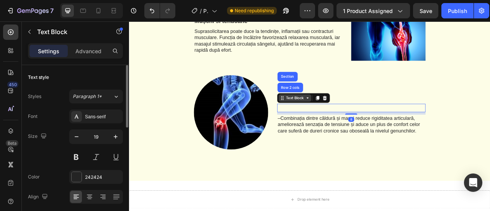
click at [336, 119] on div "Text Block" at bounding box center [340, 118] width 26 height 7
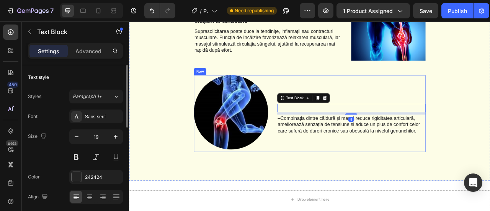
click at [375, 94] on div "Step 4: Text Block Text Block 8 –Combinația dintre căldură și masaj reduce rigi…" at bounding box center [411, 139] width 189 height 98
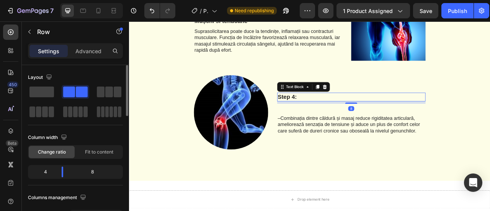
click at [339, 120] on p "Step 4:" at bounding box center [411, 117] width 187 height 10
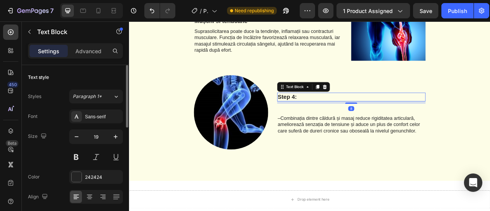
click at [335, 117] on p "Step 4:" at bounding box center [411, 117] width 187 height 10
click at [336, 117] on p "Step 4:" at bounding box center [411, 117] width 187 height 10
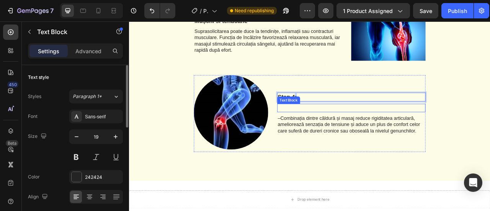
click at [464, 127] on p "Rich Text Editor. Editing area: main" at bounding box center [411, 132] width 187 height 10
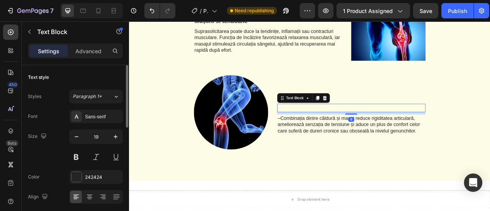
click at [445, 129] on div "Rich Text Editor. Editing area: main" at bounding box center [411, 131] width 189 height 11
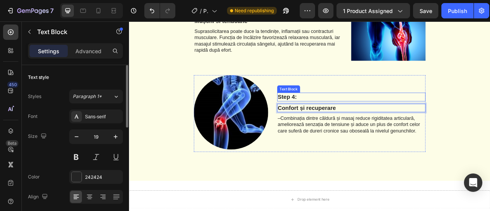
click at [332, 112] on p "Step 4:" at bounding box center [411, 117] width 187 height 10
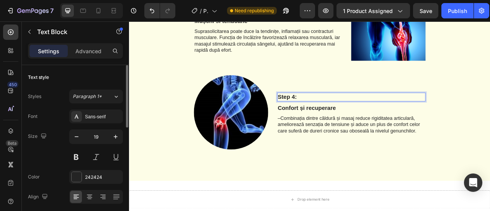
click at [354, 113] on p "Step 4:" at bounding box center [411, 117] width 187 height 10
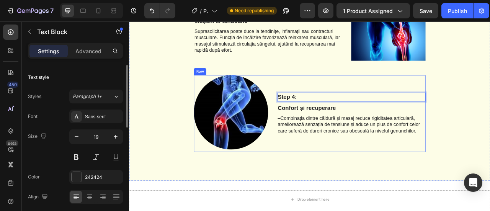
click at [370, 91] on div "Step 4: Text Block 8 Confort și recuperare Text Block –Combinația dintre căldur…" at bounding box center [411, 139] width 189 height 98
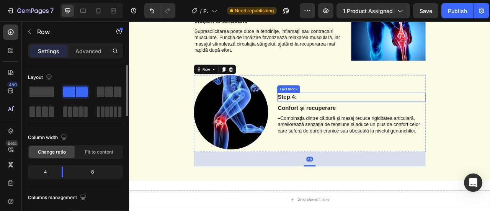
click at [363, 113] on p "Step 4:" at bounding box center [411, 117] width 187 height 10
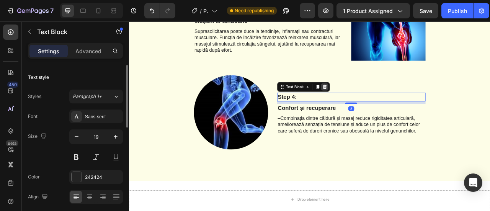
click at [375, 105] on icon at bounding box center [377, 104] width 5 height 5
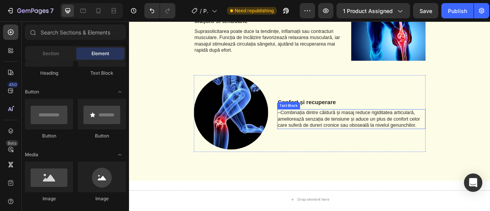
click at [320, 136] on p "–Combinația dintre căldură și masaj reduce rigiditatea articulară, ameliorează …" at bounding box center [411, 146] width 187 height 24
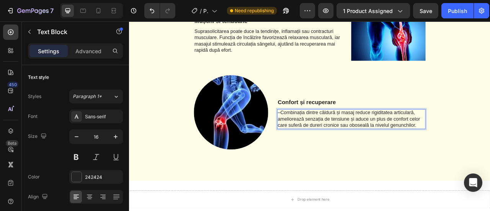
click at [319, 138] on p "–Combinația dintre căldură și masaj reduce rigiditatea articulară, ameliorează …" at bounding box center [411, 146] width 187 height 24
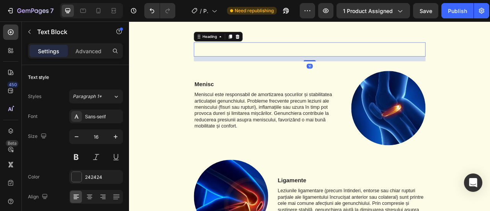
click at [318, 52] on p "Rich Text Editor. Editing area: main" at bounding box center [358, 57] width 293 height 16
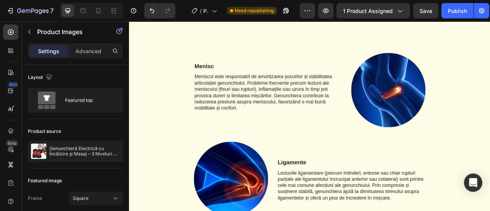
scroll to position [497, 0]
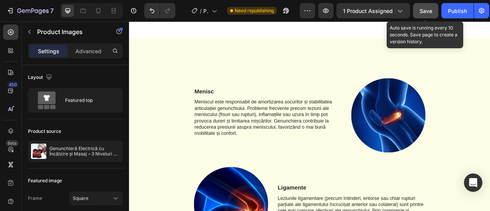
click at [426, 10] on span "Save" at bounding box center [425, 11] width 13 height 7
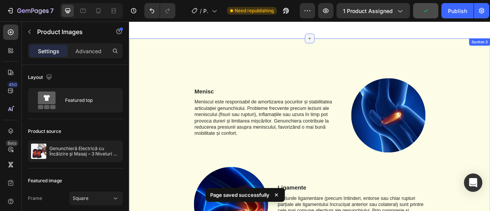
click at [357, 43] on icon at bounding box center [358, 42] width 3 height 3
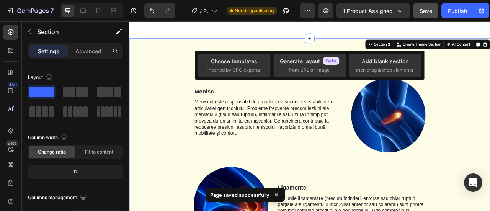
click at [85, 63] on div "Settings Advanced" at bounding box center [75, 54] width 107 height 22
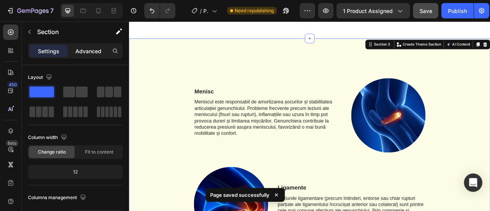
click at [86, 52] on p "Advanced" at bounding box center [88, 51] width 26 height 8
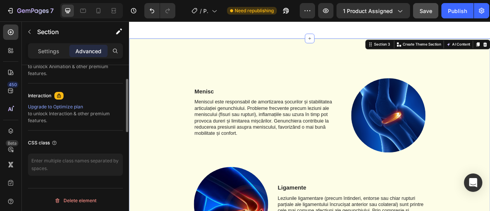
scroll to position [132, 0]
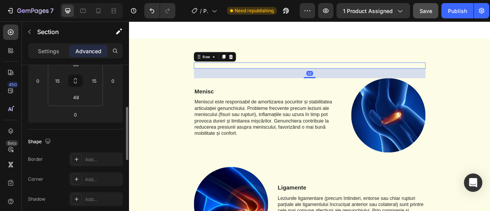
click at [267, 76] on div "Heading" at bounding box center [358, 77] width 295 height 8
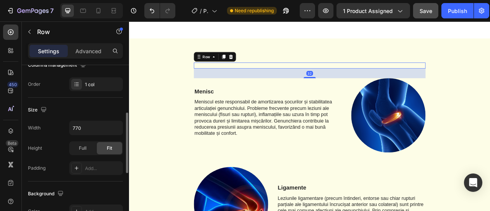
scroll to position [0, 0]
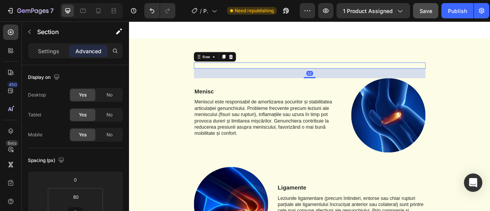
click at [279, 79] on div "Heading" at bounding box center [358, 77] width 295 height 8
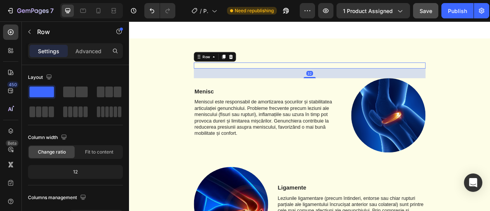
click at [255, 68] on icon at bounding box center [258, 66] width 6 height 6
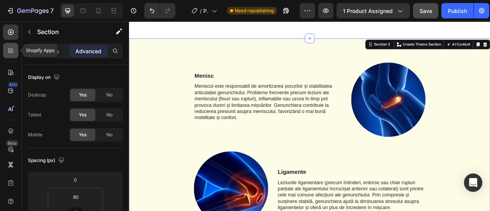
click at [13, 54] on div at bounding box center [10, 50] width 15 height 15
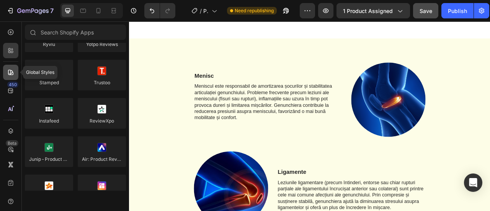
click at [13, 65] on div at bounding box center [10, 72] width 15 height 15
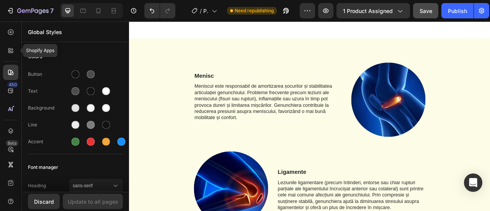
click at [16, 42] on div "Shopify Apps 450 Beta" at bounding box center [10, 90] width 15 height 132
click at [71, 76] on div at bounding box center [75, 74] width 9 height 9
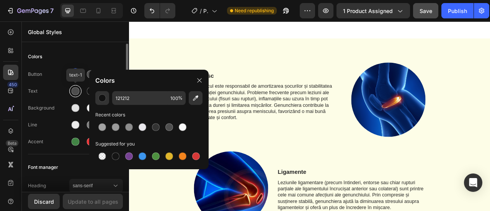
click at [77, 91] on div at bounding box center [76, 91] width 8 height 8
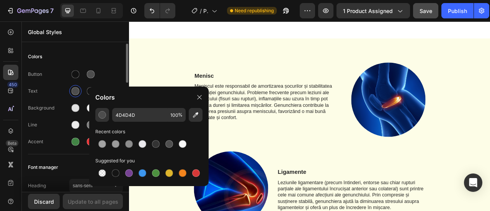
click at [116, 69] on div "Button" at bounding box center [75, 74] width 95 height 12
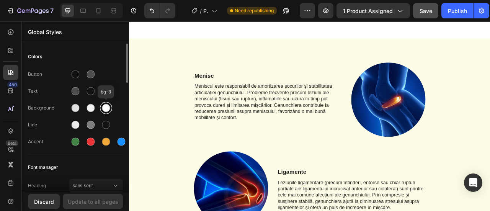
click at [106, 105] on div at bounding box center [106, 108] width 8 height 8
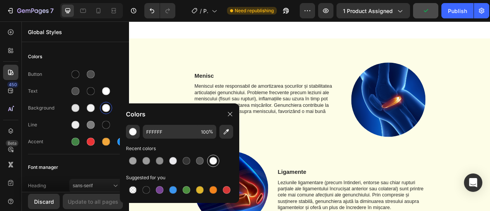
click at [212, 160] on div at bounding box center [213, 161] width 8 height 8
type input "F9F9F9"
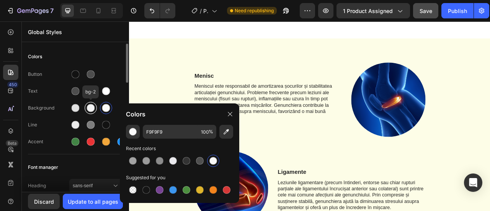
click at [96, 108] on div at bounding box center [91, 108] width 12 height 12
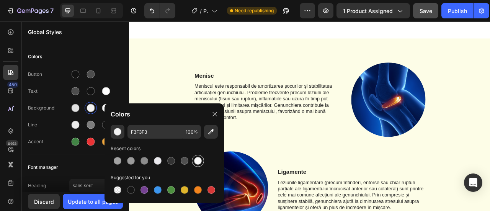
click at [195, 159] on div at bounding box center [198, 161] width 8 height 8
type input "F9F9F9"
click at [76, 102] on div at bounding box center [75, 108] width 12 height 12
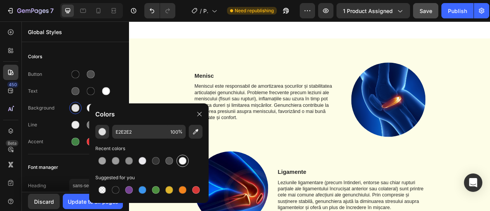
click at [180, 159] on div at bounding box center [183, 161] width 8 height 8
type input "F9F9F9"
drag, startPoint x: 196, startPoint y: 114, endPoint x: 16, endPoint y: 182, distance: 192.8
click at [196, 114] on icon at bounding box center [199, 114] width 6 height 6
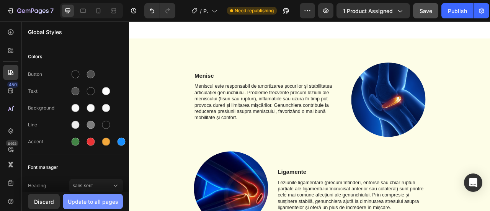
click at [75, 201] on div "Update to all pages" at bounding box center [93, 201] width 51 height 8
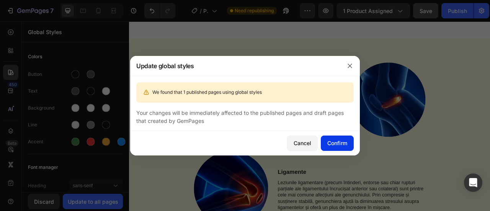
click at [330, 143] on div "Confirm" at bounding box center [337, 143] width 20 height 8
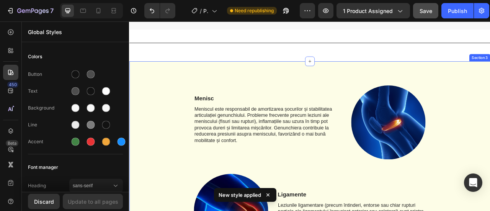
scroll to position [459, 0]
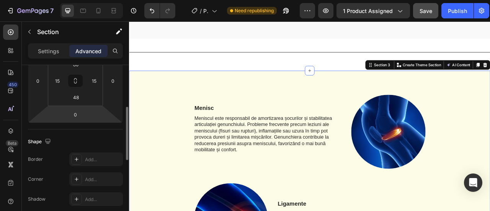
scroll to position [0, 0]
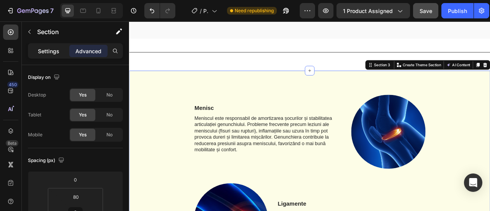
click at [50, 51] on p "Settings" at bounding box center [48, 51] width 21 height 8
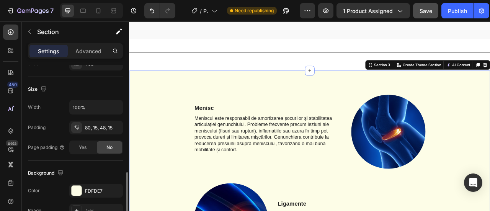
scroll to position [230, 0]
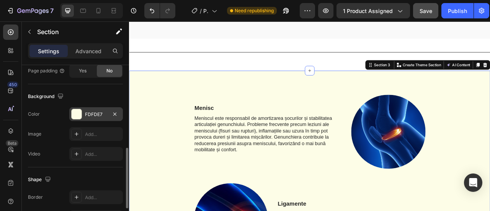
click at [74, 111] on div at bounding box center [77, 114] width 10 height 10
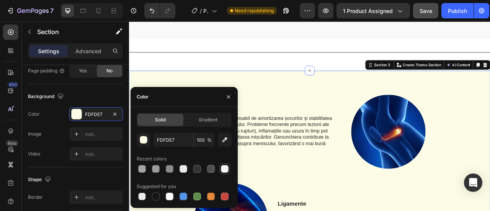
click at [226, 166] on div at bounding box center [225, 169] width 8 height 8
type input "F9F9F9"
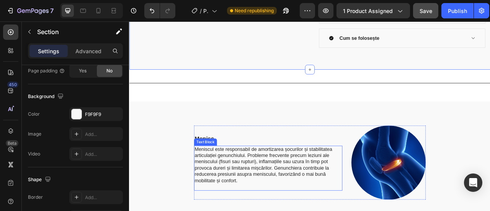
scroll to position [383, 0]
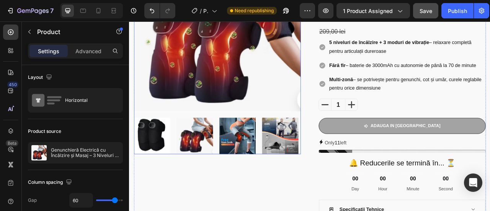
scroll to position [191, 0]
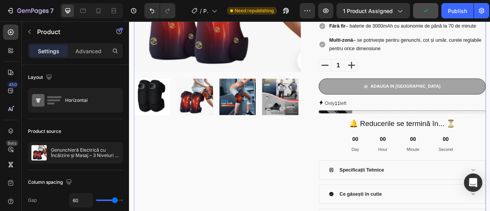
click at [327, 184] on div "Product Images" at bounding box center [241, 78] width 212 height 410
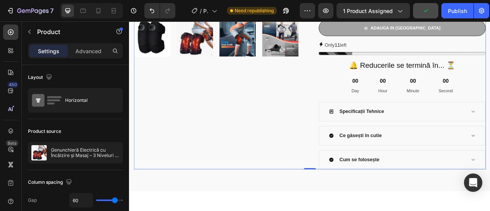
scroll to position [383, 0]
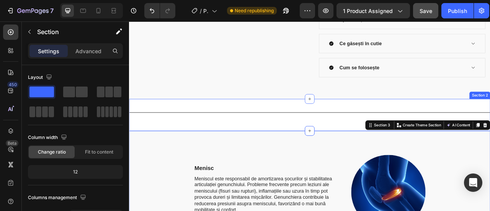
click at [275, 152] on div "Title Line Section 2" at bounding box center [358, 140] width 459 height 41
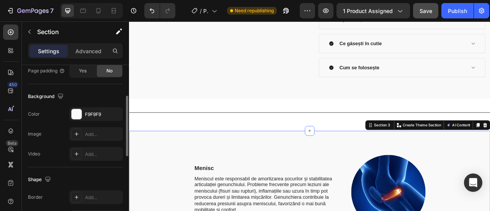
scroll to position [268, 0]
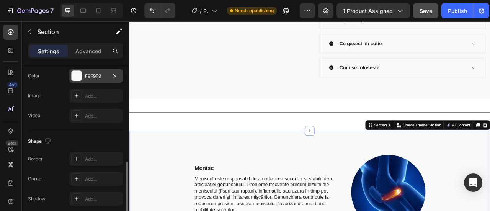
click at [96, 78] on div "F9F9F9" at bounding box center [96, 76] width 22 height 7
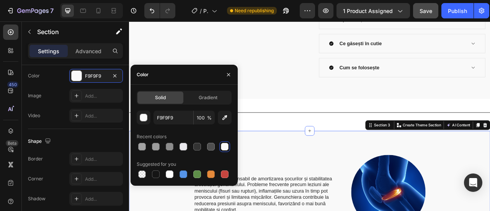
click at [146, 124] on div "F9F9F9 100 % Recent colors Suggested for you" at bounding box center [184, 145] width 95 height 69
click at [144, 117] on div "button" at bounding box center [144, 118] width 8 height 8
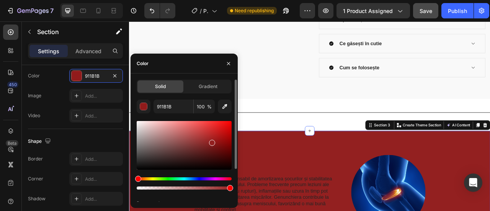
drag, startPoint x: 154, startPoint y: 134, endPoint x: 211, endPoint y: 141, distance: 57.9
click at [211, 141] on div at bounding box center [184, 145] width 95 height 49
type input "932020"
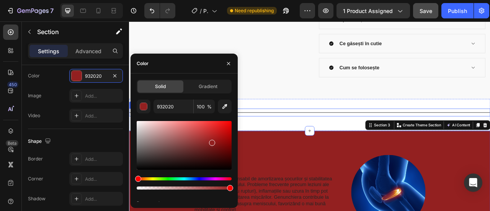
click at [434, 136] on div "Title Line" at bounding box center [358, 137] width 459 height 10
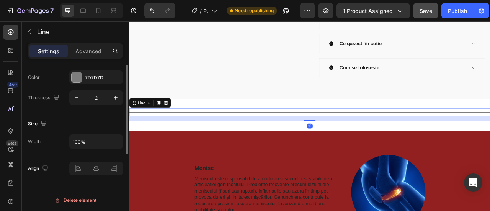
scroll to position [0, 0]
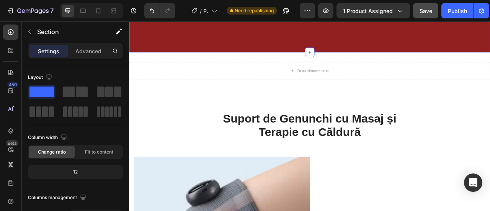
scroll to position [727, 0]
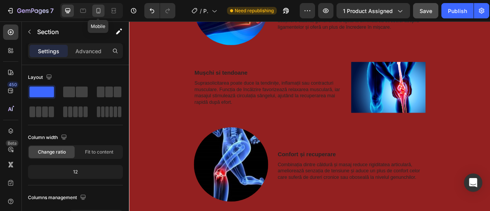
click at [95, 12] on icon at bounding box center [99, 11] width 8 height 8
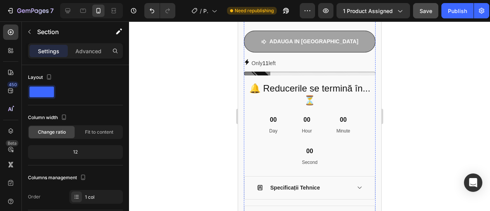
scroll to position [497, 0]
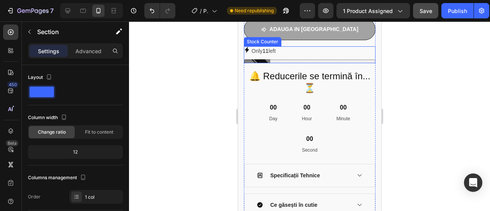
click at [268, 54] on span "11" at bounding box center [265, 51] width 6 height 6
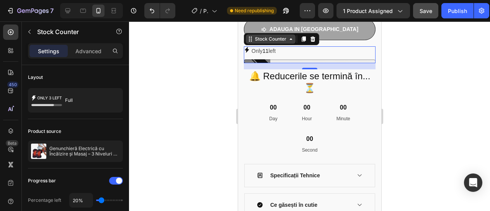
click at [287, 44] on div "Stock Counter" at bounding box center [270, 38] width 50 height 9
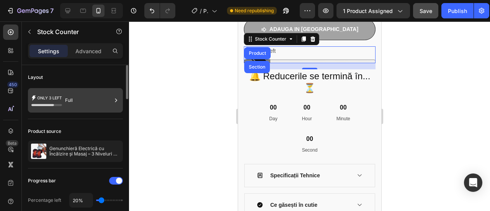
click at [55, 102] on icon at bounding box center [46, 100] width 31 height 18
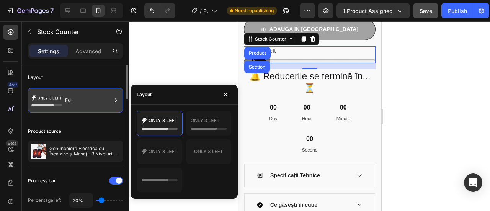
click at [90, 96] on div "Full" at bounding box center [88, 100] width 47 height 18
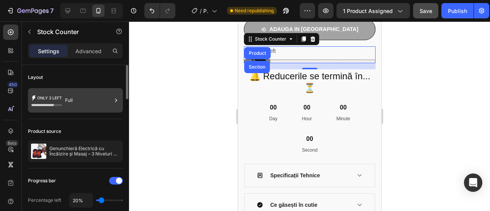
click at [90, 96] on div "Full" at bounding box center [88, 100] width 47 height 18
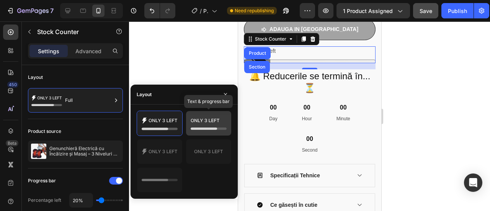
click at [217, 125] on icon at bounding box center [209, 123] width 36 height 15
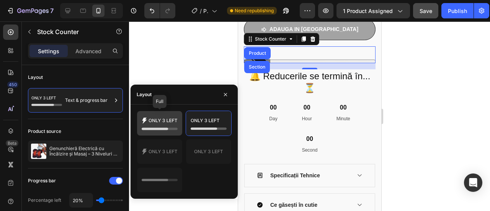
click at [174, 122] on icon at bounding box center [160, 123] width 36 height 15
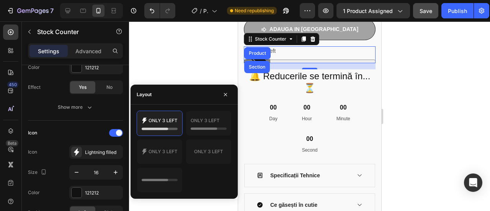
scroll to position [0, 0]
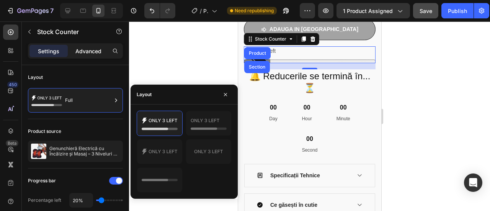
click at [86, 47] on p "Advanced" at bounding box center [88, 51] width 26 height 8
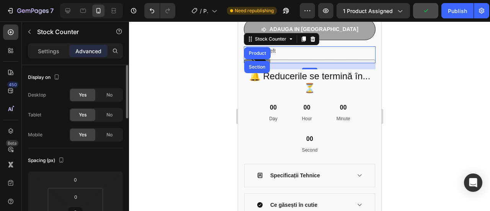
click at [227, 109] on div at bounding box center [309, 115] width 361 height 189
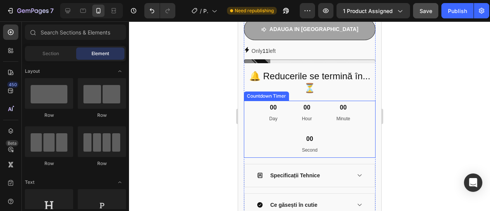
click at [327, 125] on div "00 Minute" at bounding box center [343, 113] width 32 height 25
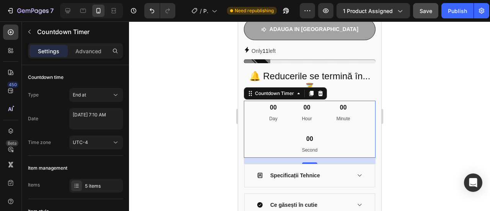
click at [269, 123] on div "00 Day" at bounding box center [272, 113] width 26 height 25
click at [83, 92] on span "End at" at bounding box center [79, 95] width 13 height 6
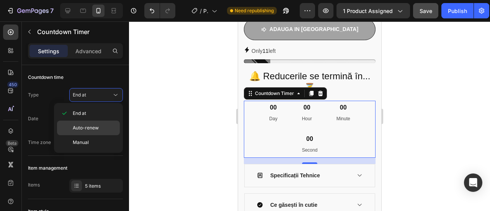
click at [90, 128] on span "Auto-renew" at bounding box center [86, 127] width 26 height 7
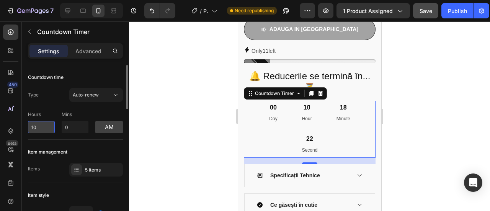
click at [48, 130] on input "10" at bounding box center [41, 127] width 27 height 12
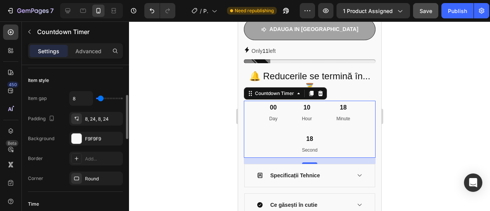
scroll to position [191, 0]
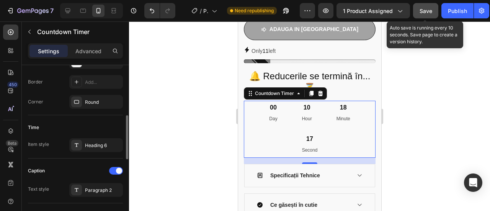
click at [425, 11] on span "Save" at bounding box center [425, 11] width 13 height 7
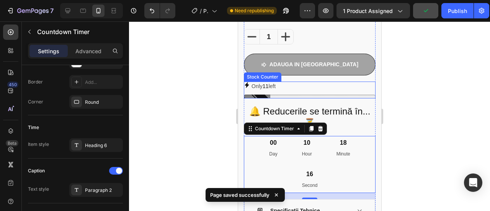
scroll to position [421, 0]
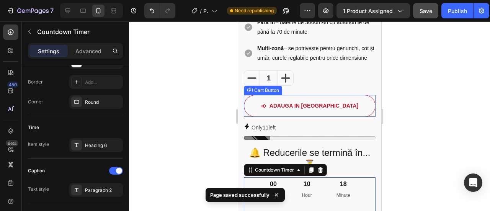
click at [275, 109] on button "aDAUGA IN [GEOGRAPHIC_DATA]" at bounding box center [309, 106] width 132 height 22
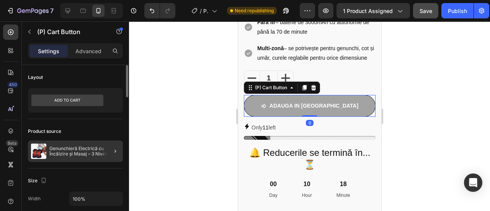
scroll to position [115, 0]
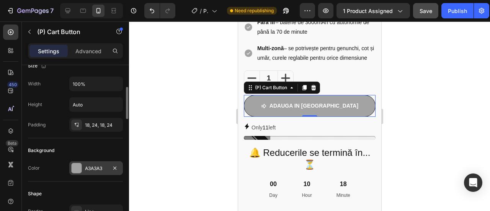
click at [79, 167] on div at bounding box center [77, 168] width 10 height 10
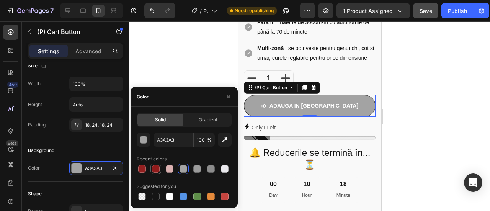
click at [152, 170] on div at bounding box center [156, 169] width 8 height 8
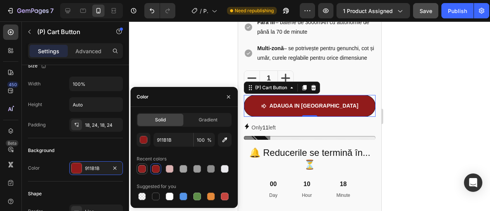
click at [141, 166] on div at bounding box center [142, 169] width 8 height 8
click at [147, 166] on div at bounding box center [142, 168] width 11 height 11
click at [151, 169] on div at bounding box center [155, 168] width 9 height 9
type input "911B1B"
click at [195, 68] on div at bounding box center [309, 115] width 361 height 189
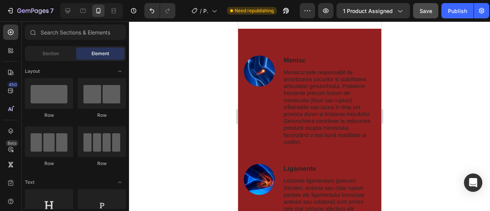
scroll to position [803, 0]
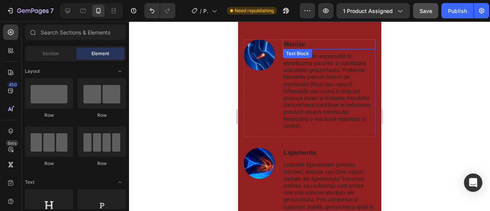
click at [292, 46] on p "Menisc" at bounding box center [328, 44] width 91 height 8
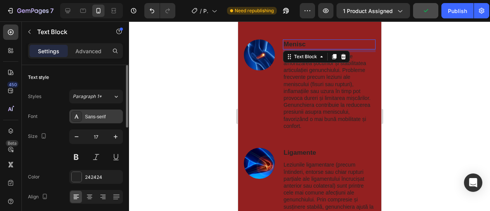
click at [86, 117] on div "Sans-serif" at bounding box center [103, 116] width 36 height 7
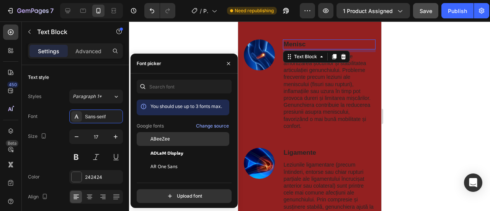
click at [150, 139] on div at bounding box center [144, 139] width 14 height 14
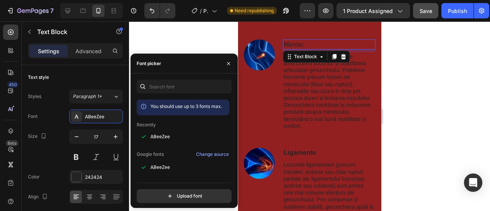
click at [154, 155] on p "Google fonts" at bounding box center [150, 154] width 27 height 7
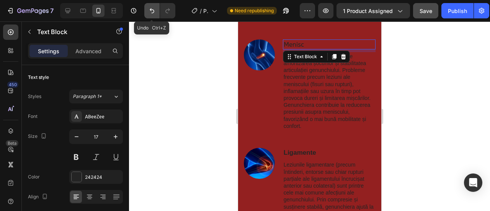
click at [154, 9] on icon "Undo/Redo" at bounding box center [152, 11] width 8 height 8
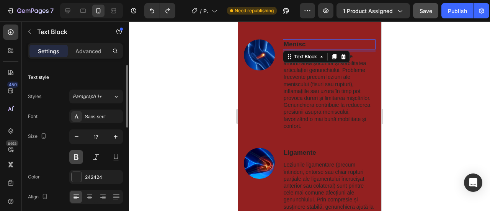
click at [82, 154] on button at bounding box center [76, 157] width 14 height 14
click at [288, 46] on p "Menisc" at bounding box center [328, 44] width 91 height 8
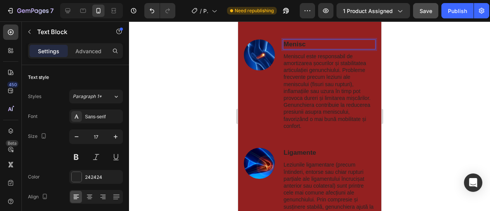
click at [288, 46] on p "Menisc" at bounding box center [328, 44] width 91 height 8
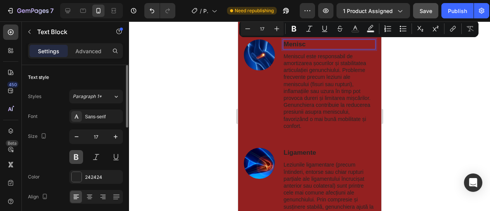
click at [75, 156] on button at bounding box center [76, 157] width 14 height 14
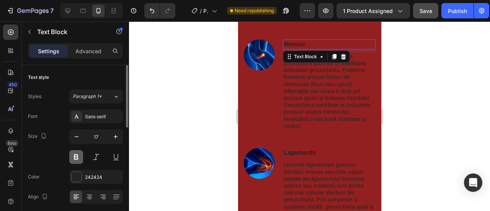
click at [75, 156] on button at bounding box center [76, 157] width 14 height 14
click at [77, 156] on button at bounding box center [76, 157] width 14 height 14
click at [96, 158] on button at bounding box center [96, 157] width 14 height 14
click at [115, 158] on button at bounding box center [116, 157] width 14 height 14
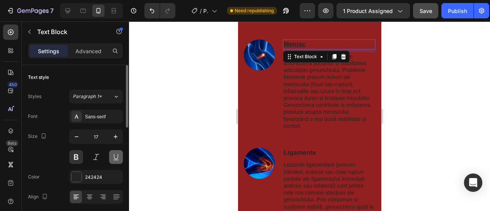
click at [114, 158] on button at bounding box center [116, 157] width 14 height 14
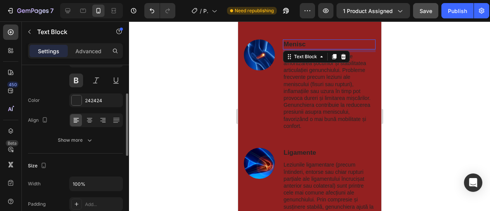
scroll to position [38, 0]
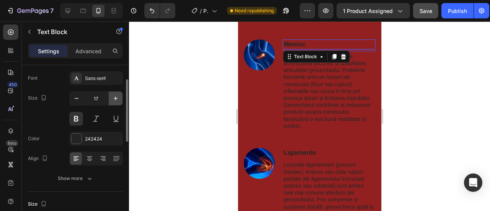
click at [116, 97] on icon "button" at bounding box center [116, 99] width 8 height 8
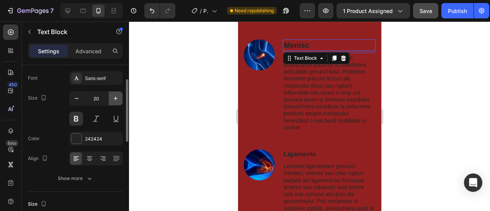
click at [116, 97] on icon "button" at bounding box center [116, 99] width 8 height 8
type input "21"
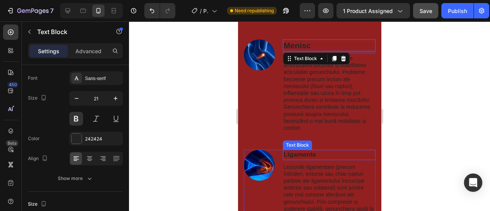
click at [296, 155] on p "Ligamente" at bounding box center [328, 154] width 91 height 8
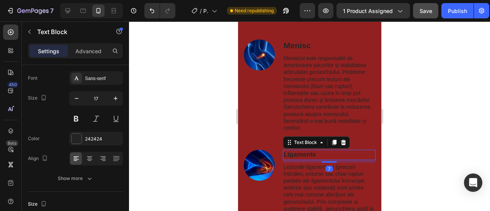
click at [296, 155] on p "Ligamente" at bounding box center [328, 154] width 91 height 8
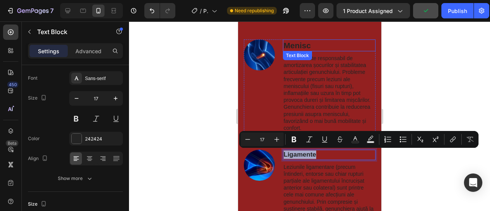
click at [298, 41] on p "Menisc" at bounding box center [328, 45] width 91 height 10
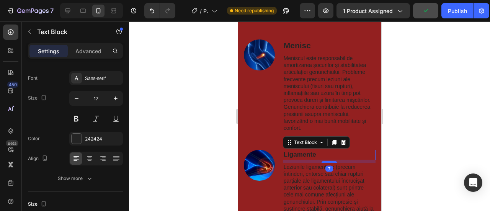
click at [304, 153] on p "Ligamente" at bounding box center [328, 154] width 91 height 8
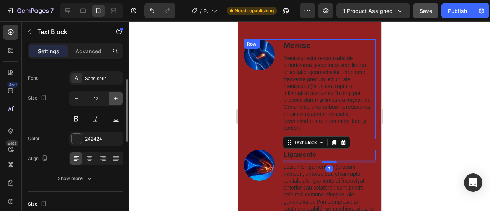
click at [116, 91] on button "button" at bounding box center [116, 98] width 14 height 14
click at [116, 92] on button "button" at bounding box center [116, 98] width 14 height 14
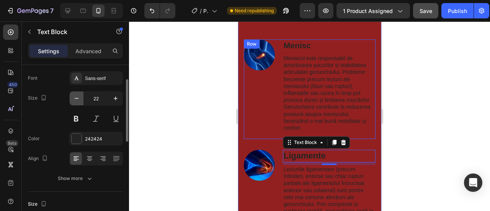
click at [79, 96] on icon "button" at bounding box center [77, 99] width 8 height 8
click at [116, 101] on icon "button" at bounding box center [116, 99] width 8 height 8
type input "22"
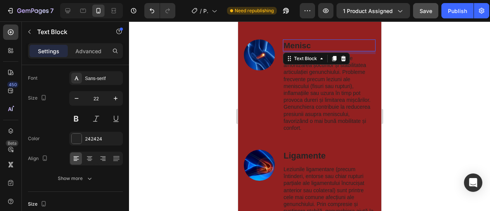
drag, startPoint x: 296, startPoint y: 46, endPoint x: 292, endPoint y: 46, distance: 4.2
click at [295, 46] on p "Menisc" at bounding box center [328, 45] width 91 height 10
click at [116, 99] on icon "button" at bounding box center [116, 99] width 8 height 8
type input "22"
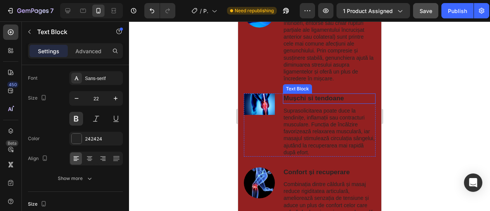
scroll to position [995, 0]
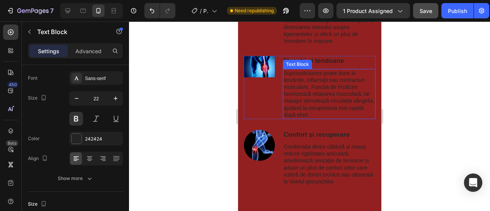
click at [305, 58] on p "Mușchi si tendoane" at bounding box center [328, 61] width 91 height 8
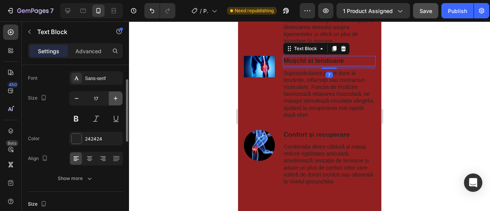
click at [120, 95] on button "button" at bounding box center [116, 98] width 14 height 14
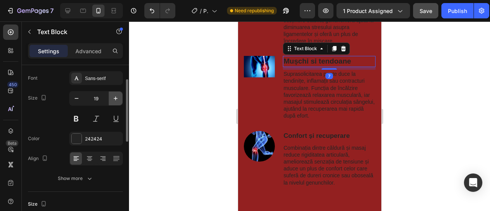
click at [119, 95] on icon "button" at bounding box center [116, 99] width 8 height 8
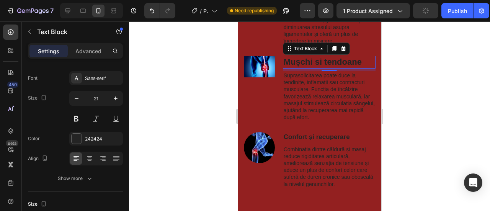
type input "22"
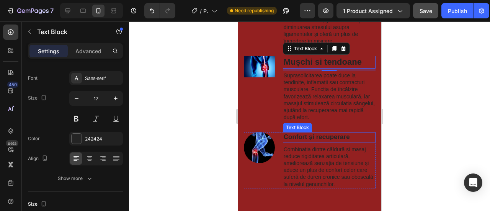
click at [314, 139] on p "Confort și recuperare" at bounding box center [328, 137] width 91 height 8
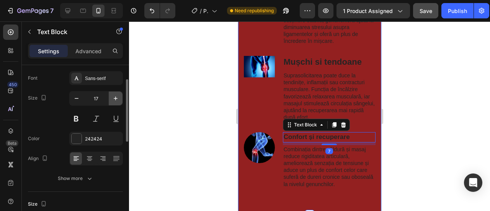
click at [117, 99] on icon "button" at bounding box center [116, 99] width 8 height 8
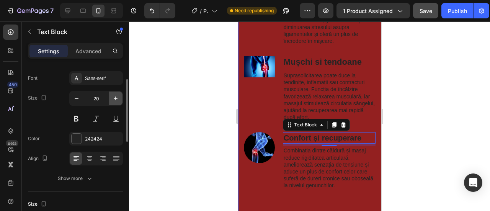
click at [117, 99] on icon "button" at bounding box center [116, 99] width 8 height 8
type input "21"
click at [200, 77] on div at bounding box center [309, 115] width 361 height 189
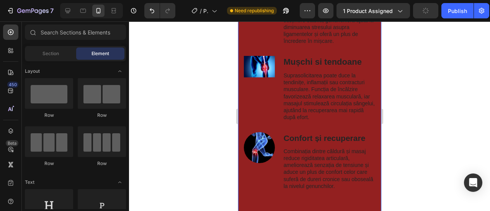
click at [200, 78] on div at bounding box center [309, 115] width 361 height 189
drag, startPoint x: 197, startPoint y: 79, endPoint x: 192, endPoint y: 83, distance: 6.0
drag, startPoint x: 192, startPoint y: 83, endPoint x: 164, endPoint y: 59, distance: 37.4
click at [164, 59] on div at bounding box center [309, 115] width 361 height 189
drag, startPoint x: 153, startPoint y: 108, endPoint x: 152, endPoint y: 114, distance: 5.6
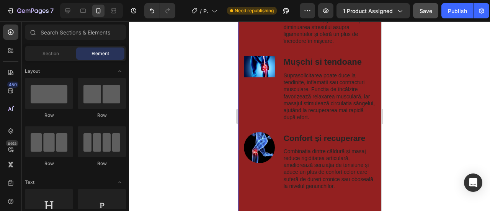
click at [152, 114] on div at bounding box center [309, 115] width 361 height 189
drag, startPoint x: 152, startPoint y: 114, endPoint x: 178, endPoint y: 25, distance: 93.3
click at [178, 25] on div at bounding box center [309, 115] width 361 height 189
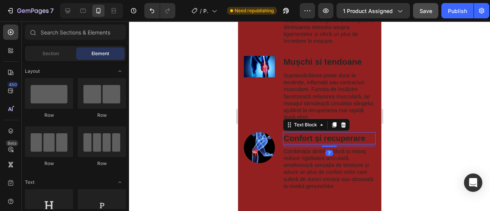
click at [319, 135] on p "Confort și recuperare" at bounding box center [328, 138] width 91 height 10
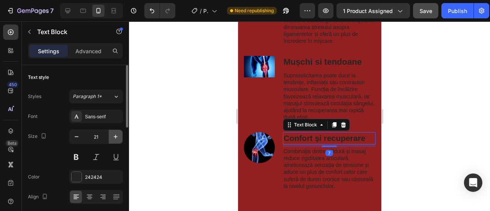
click at [118, 133] on icon "button" at bounding box center [116, 137] width 8 height 8
type input "22"
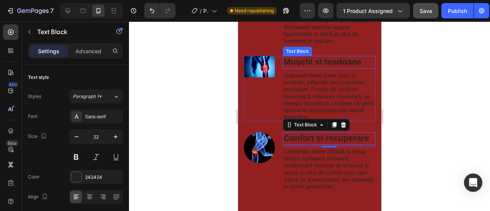
click at [313, 60] on p "Mușchi si tendoane" at bounding box center [328, 62] width 91 height 11
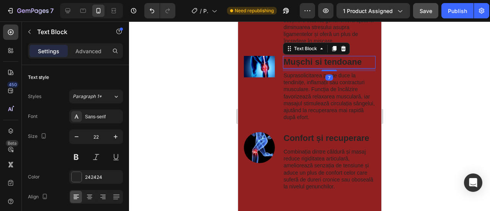
scroll to position [38, 0]
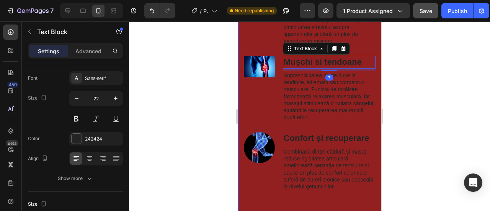
click at [315, 144] on p "Confort și recuperare" at bounding box center [328, 138] width 91 height 11
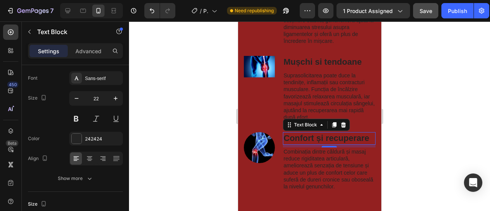
click at [364, 137] on p "Confort și recuperare" at bounding box center [328, 138] width 91 height 11
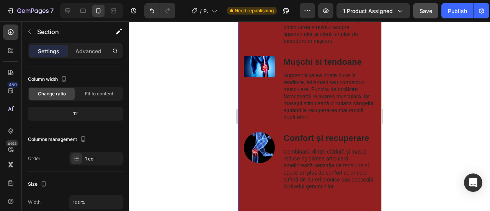
scroll to position [0, 0]
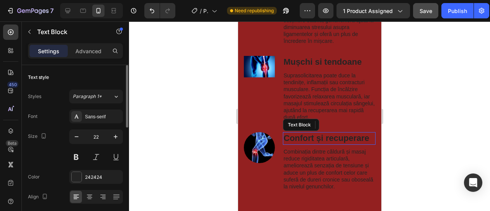
click at [321, 138] on p "Confort și recuperare" at bounding box center [328, 138] width 91 height 11
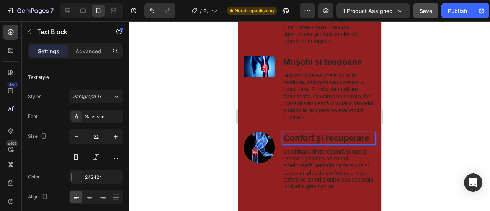
drag, startPoint x: 288, startPoint y: 143, endPoint x: 305, endPoint y: 143, distance: 16.5
click at [292, 142] on p "Confort și recuperare" at bounding box center [328, 138] width 91 height 11
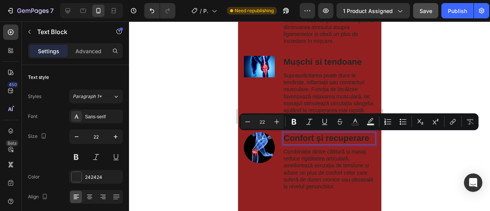
click at [288, 144] on p "Confort și recuperare" at bounding box center [328, 138] width 91 height 11
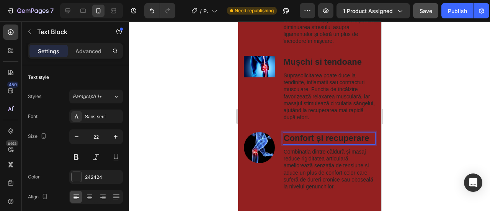
click at [283, 144] on p "Confort și recuperare" at bounding box center [328, 138] width 91 height 11
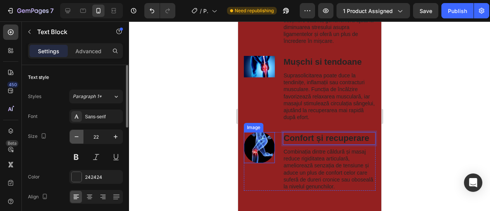
click at [75, 138] on icon "button" at bounding box center [77, 137] width 8 height 8
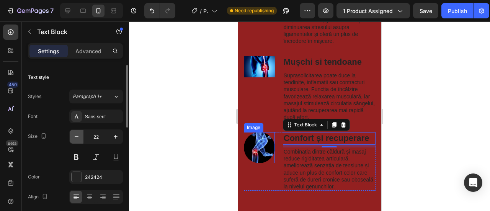
type input "21"
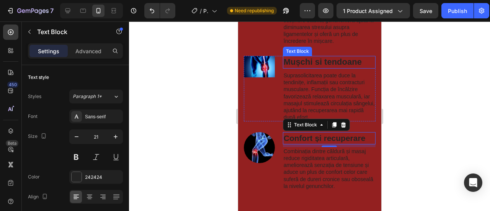
click at [300, 57] on p "Mușchi si tendoane" at bounding box center [328, 62] width 91 height 11
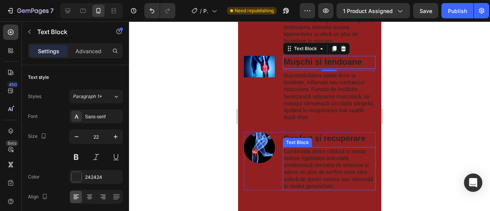
click at [295, 138] on div "Text Block" at bounding box center [296, 142] width 29 height 9
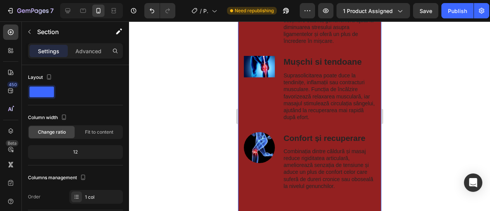
click at [314, 128] on div "Menisc Text Block Meniscul este responsabil de amortizarea șocurilor și stabili…" at bounding box center [309, 24] width 132 height 353
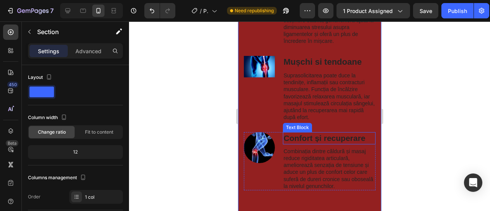
click at [313, 147] on div "Combinația dintre căldură și masaj reduce rigiditatea articulară, ameliorează s…" at bounding box center [328, 168] width 93 height 43
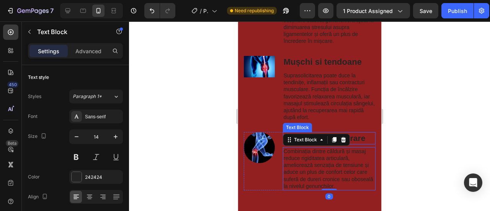
click at [354, 134] on p "Confort și recuperare" at bounding box center [328, 138] width 91 height 10
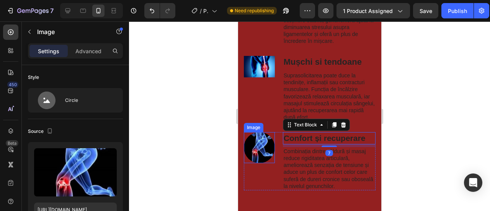
click at [264, 150] on img at bounding box center [258, 147] width 31 height 31
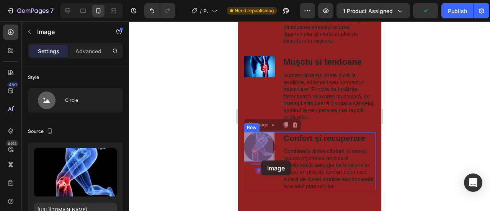
drag, startPoint x: 263, startPoint y: 149, endPoint x: 261, endPoint y: 160, distance: 11.4
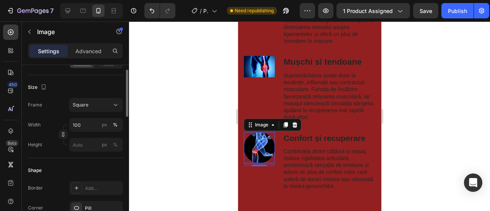
scroll to position [153, 0]
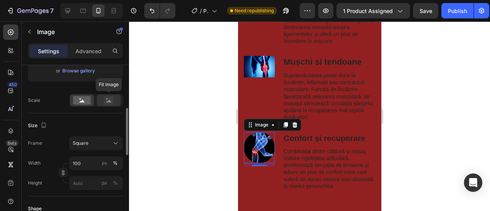
click at [104, 98] on rect at bounding box center [109, 100] width 10 height 8
click at [90, 101] on rect at bounding box center [82, 100] width 18 height 8
click at [108, 99] on rect at bounding box center [109, 100] width 10 height 8
click at [91, 101] on div at bounding box center [82, 100] width 24 height 11
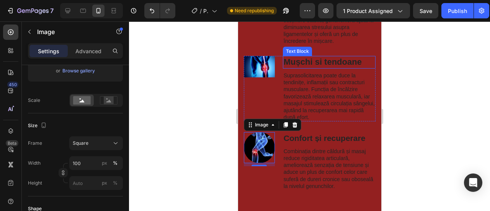
click at [321, 60] on p "Mușchi si tendoane" at bounding box center [328, 62] width 91 height 11
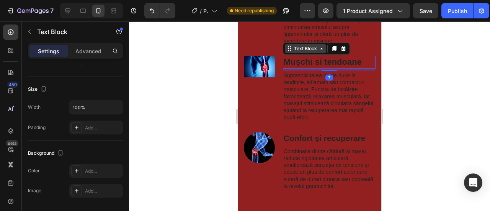
scroll to position [0, 0]
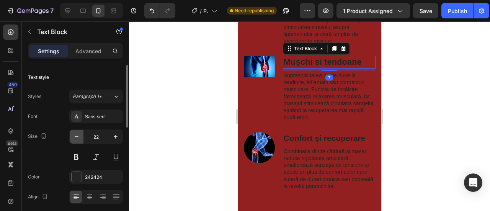
click at [73, 139] on icon "button" at bounding box center [77, 137] width 8 height 8
type input "21"
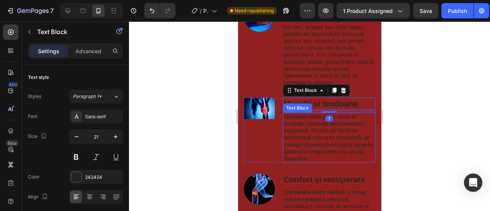
scroll to position [918, 0]
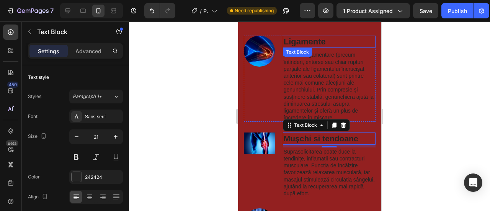
click at [308, 42] on p "Ligamente" at bounding box center [328, 41] width 91 height 11
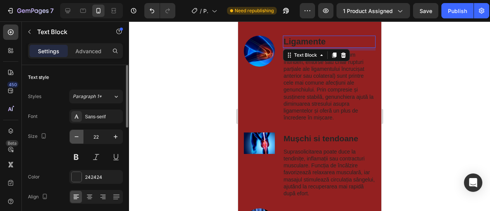
click at [78, 134] on icon "button" at bounding box center [77, 137] width 8 height 8
type input "21"
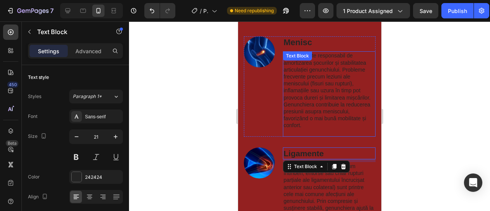
scroll to position [803, 0]
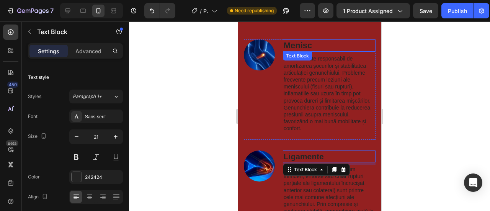
click at [296, 47] on p "Menisc" at bounding box center [328, 45] width 91 height 11
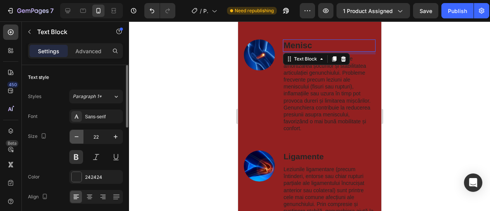
drag, startPoint x: 77, startPoint y: 134, endPoint x: 130, endPoint y: 130, distance: 53.7
click at [77, 133] on icon "button" at bounding box center [77, 137] width 8 height 8
type input "21"
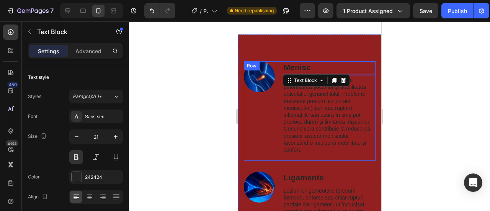
scroll to position [765, 0]
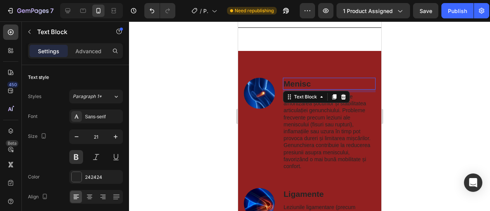
click at [396, 77] on div at bounding box center [309, 115] width 361 height 189
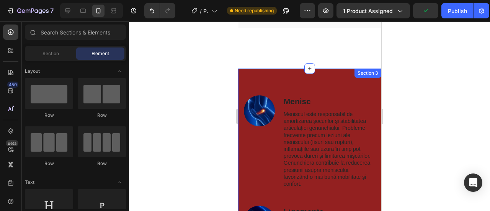
scroll to position [727, 0]
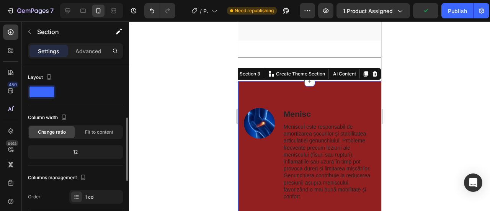
scroll to position [153, 0]
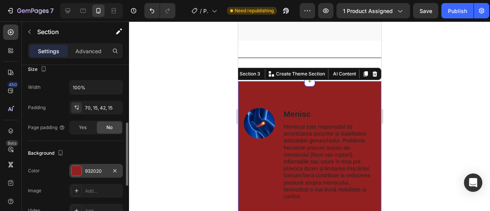
click at [73, 173] on div at bounding box center [77, 171] width 10 height 10
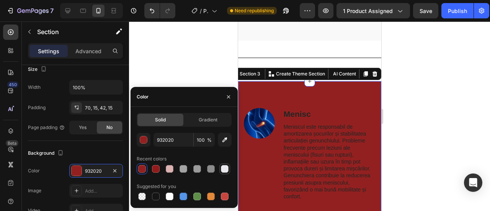
click at [220, 168] on div at bounding box center [224, 168] width 9 height 9
type input "EAE9ED"
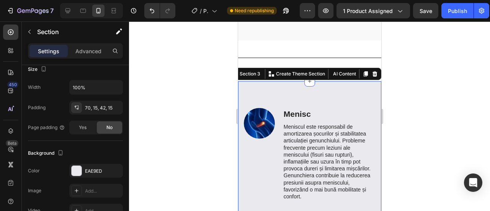
click at [179, 32] on div at bounding box center [309, 115] width 361 height 189
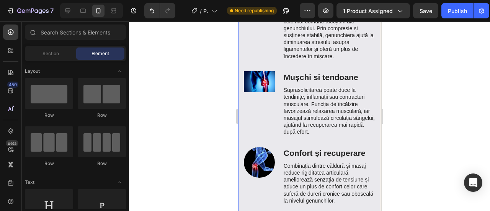
scroll to position [995, 0]
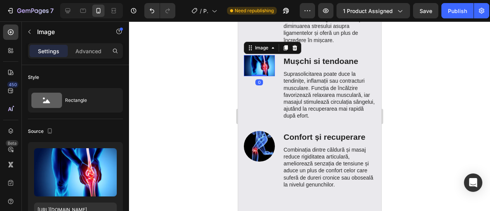
click at [255, 71] on img at bounding box center [258, 65] width 31 height 21
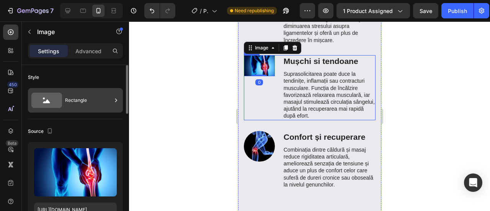
click at [91, 102] on div "Rectangle" at bounding box center [88, 100] width 47 height 18
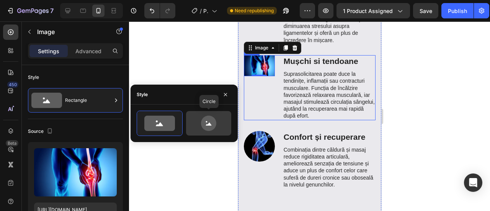
click at [211, 121] on icon at bounding box center [208, 123] width 15 height 15
type input "80"
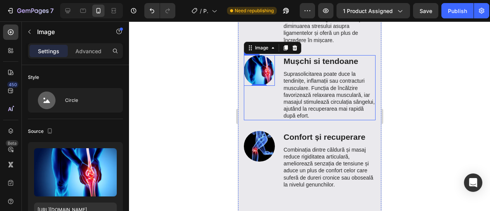
click at [203, 79] on div at bounding box center [309, 115] width 361 height 189
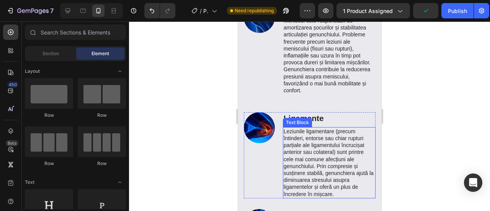
scroll to position [803, 0]
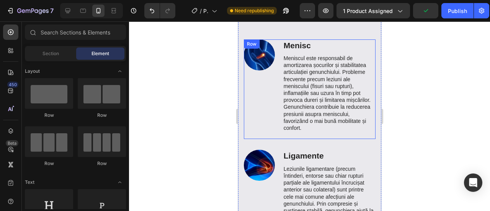
click at [185, 114] on div at bounding box center [309, 115] width 361 height 189
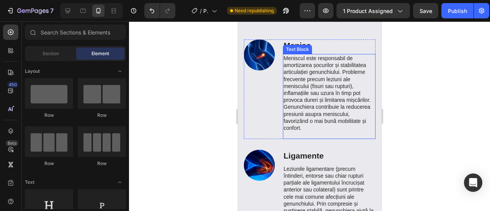
click at [289, 59] on p "Meniscul este responsabil de amortizarea șocurilor și stabilitatea articulației…" at bounding box center [328, 96] width 91 height 83
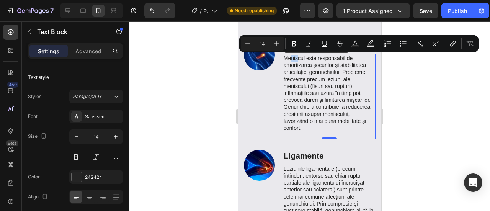
drag, startPoint x: 289, startPoint y: 59, endPoint x: 295, endPoint y: 59, distance: 6.1
click at [295, 59] on p "Meniscul este responsabil de amortizarea șocurilor și stabilitatea articulației…" at bounding box center [328, 96] width 91 height 83
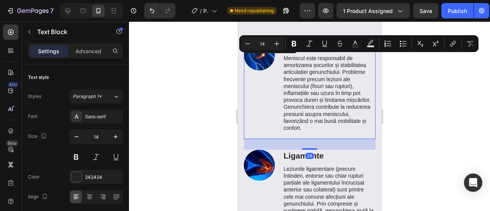
click at [268, 74] on div "Image" at bounding box center [258, 89] width 31 height 100
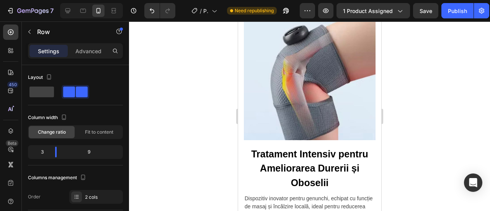
scroll to position [1186, 0]
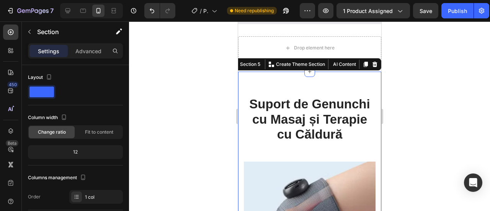
click at [372, 64] on icon at bounding box center [374, 64] width 5 height 5
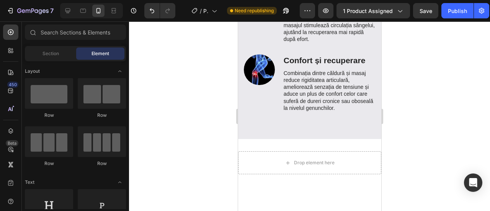
scroll to position [1148, 0]
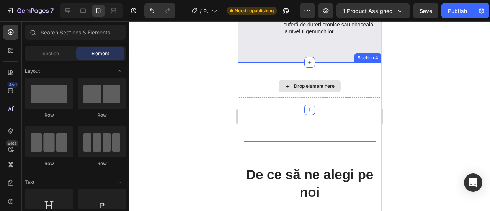
click at [328, 92] on div "Drop element here" at bounding box center [309, 86] width 143 height 23
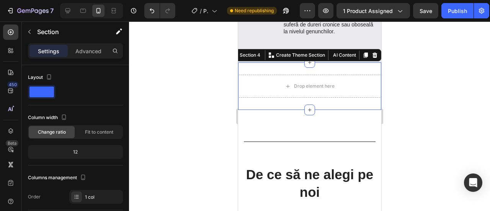
click at [372, 54] on icon at bounding box center [374, 54] width 5 height 5
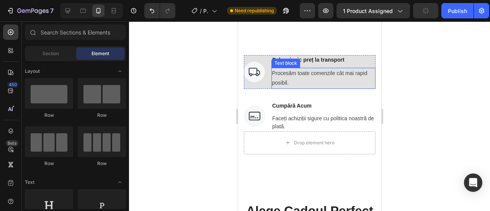
scroll to position [1607, 0]
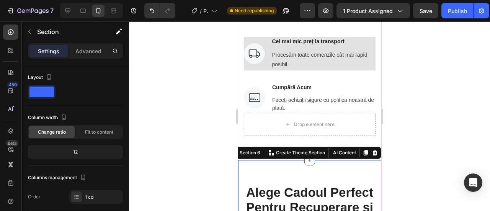
click at [394, 89] on div at bounding box center [309, 115] width 361 height 189
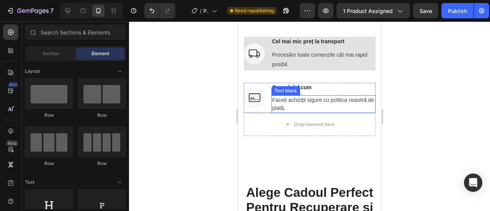
click at [306, 98] on p "Faceți achiziții sigure cu politica noastră de plată." at bounding box center [323, 104] width 103 height 16
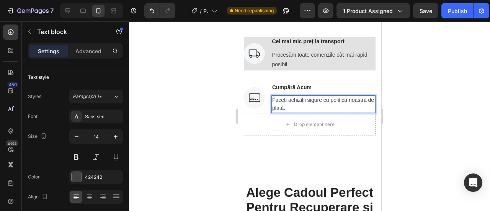
click at [308, 99] on p "Faceți achiziții sigure cu politica noastră de plată." at bounding box center [323, 104] width 103 height 16
click at [325, 101] on p "Faceți achiziții sigure cu politica noastră de plată." at bounding box center [323, 104] width 103 height 16
drag, startPoint x: 325, startPoint y: 101, endPoint x: 337, endPoint y: 104, distance: 13.2
click at [337, 104] on p "Faceți achiziții sigure cu politica noastră de plată." at bounding box center [323, 104] width 103 height 16
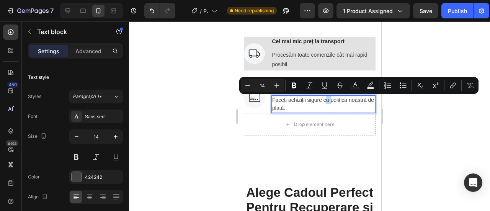
click at [327, 101] on p "Faceți achiziții sigure cu politica noastră de plată." at bounding box center [323, 104] width 103 height 16
drag, startPoint x: 322, startPoint y: 99, endPoint x: 294, endPoint y: 106, distance: 29.1
click at [294, 106] on p "Faceți achiziții sigure cu politica noastră de plată." at bounding box center [323, 104] width 103 height 16
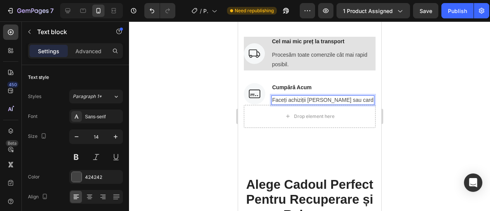
click at [343, 98] on p "Faceți achiziții [PERSON_NAME] sau card" at bounding box center [322, 100] width 101 height 8
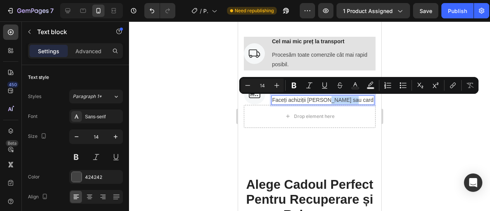
drag, startPoint x: 343, startPoint y: 98, endPoint x: 325, endPoint y: 95, distance: 17.7
click at [325, 95] on div "Faceți achiziții [PERSON_NAME] sau card" at bounding box center [322, 100] width 103 height 10
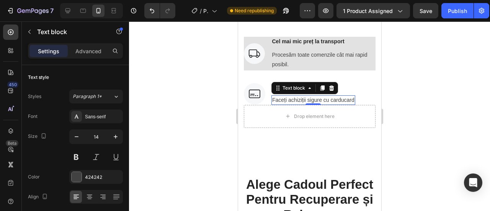
click at [351, 100] on p "Faceți achiziții sigure cu carducard" at bounding box center [313, 100] width 82 height 8
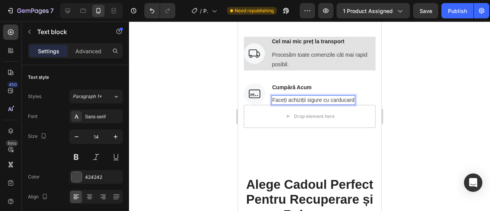
click at [354, 100] on p "Faceți achiziții sigure cu carducard" at bounding box center [313, 100] width 82 height 8
click at [321, 98] on p "Faceți achiziții sigure cu cardul" at bounding box center [308, 100] width 73 height 8
click at [355, 99] on p "Faceți achiziții sigure atât cu cardul" at bounding box center [313, 100] width 83 height 8
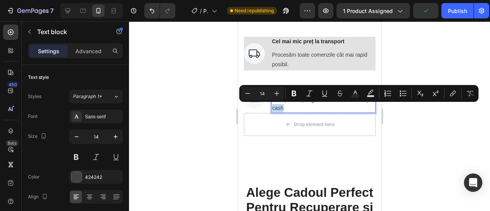
drag, startPoint x: 290, startPoint y: 108, endPoint x: 278, endPoint y: 108, distance: 11.9
click at [278, 108] on p "Faceți achiziții sigure atât cu cardul cât și cash" at bounding box center [323, 104] width 103 height 16
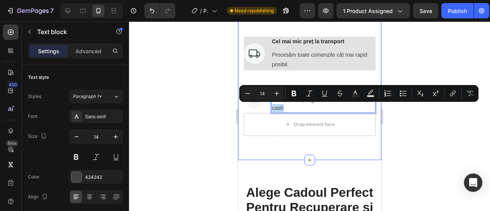
click at [334, 155] on div "Image Cel mai mic preț la transport Text block Procesăm toate comenzile cât mai…" at bounding box center [309, 86] width 143 height 147
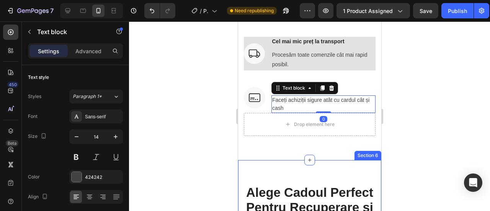
drag, startPoint x: 290, startPoint y: 173, endPoint x: 286, endPoint y: 137, distance: 37.0
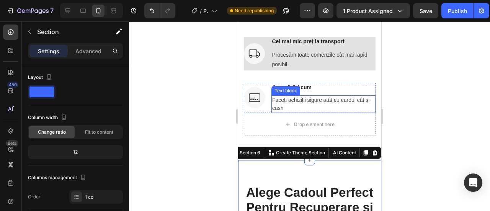
click at [287, 105] on p "Faceți achiziții sigure atât cu cardul cât și cash" at bounding box center [323, 104] width 103 height 16
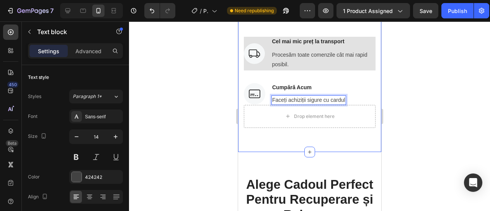
click at [229, 126] on div at bounding box center [309, 115] width 361 height 189
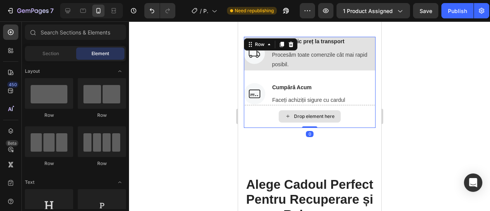
drag, startPoint x: 356, startPoint y: 122, endPoint x: 361, endPoint y: 126, distance: 6.5
click at [357, 122] on div "Drop element here" at bounding box center [309, 116] width 132 height 23
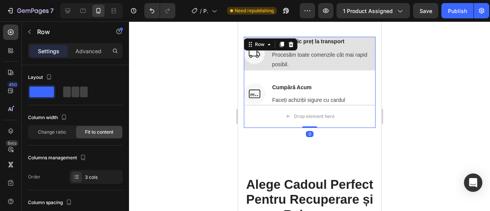
click at [407, 144] on div at bounding box center [309, 115] width 361 height 189
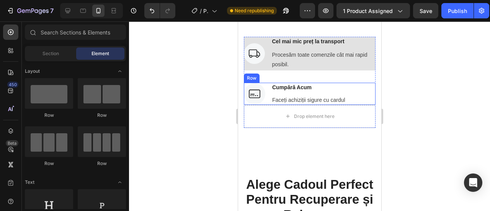
click at [324, 94] on div "Cumpără Acum Text block Faceți achiziții sigure cu cardul Text block" at bounding box center [308, 94] width 75 height 22
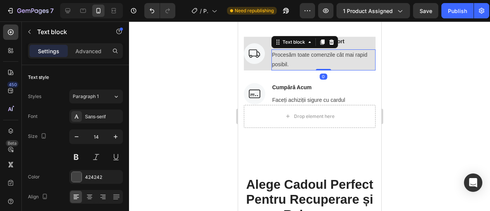
click at [281, 49] on div "Procesăm toate comenzile cât mai rapid posibil." at bounding box center [323, 59] width 104 height 21
click at [272, 51] on p "Procesăm toate comenzile cât mai rapid posibil." at bounding box center [323, 59] width 103 height 19
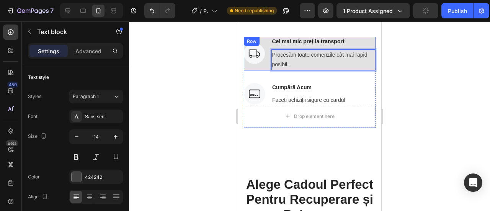
click at [268, 50] on div "Image Cel mai mic preț la transport Text block Procesăm toate comenzile cât mai…" at bounding box center [309, 53] width 132 height 33
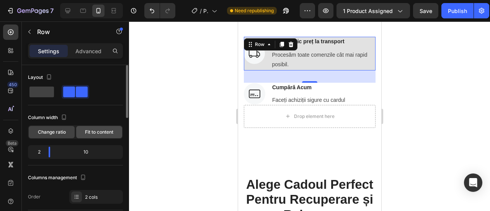
click at [87, 134] on span "Fit to content" at bounding box center [99, 132] width 28 height 7
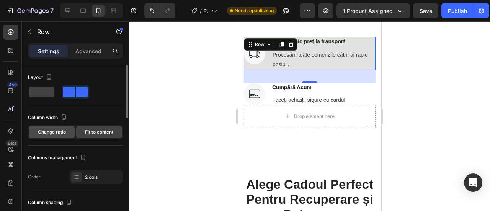
click at [68, 130] on div "Change ratio" at bounding box center [52, 132] width 46 height 12
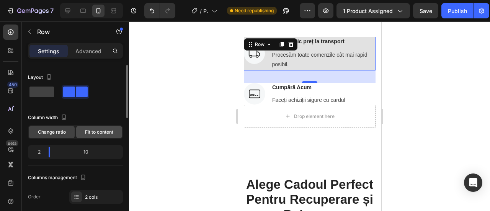
click at [93, 130] on span "Fit to content" at bounding box center [99, 132] width 28 height 7
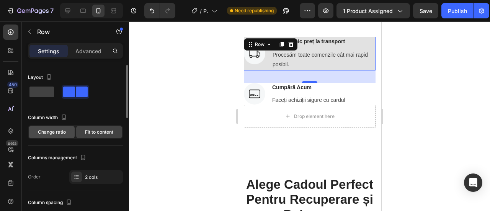
click at [67, 131] on div "Change ratio" at bounding box center [52, 132] width 46 height 12
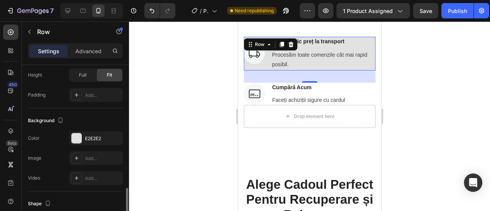
scroll to position [268, 0]
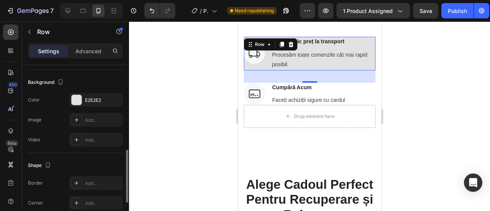
click at [91, 106] on div "The changes might be hidden by the video. Color E2E2E2 Image Add... Video Add..." at bounding box center [75, 120] width 95 height 54
click at [96, 101] on div "E2E2E2" at bounding box center [96, 100] width 22 height 7
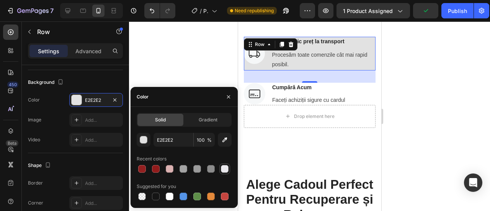
click at [222, 170] on div at bounding box center [225, 169] width 8 height 8
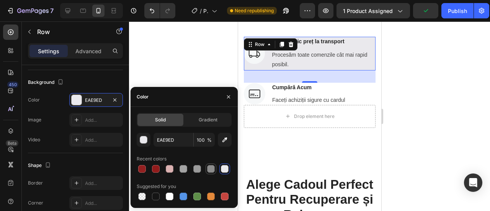
click at [207, 168] on div at bounding box center [211, 169] width 8 height 8
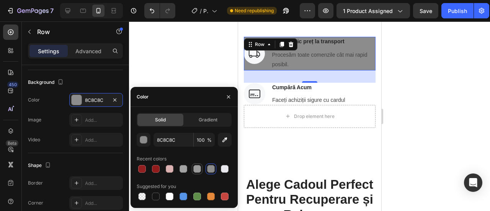
click at [197, 167] on div at bounding box center [197, 169] width 8 height 8
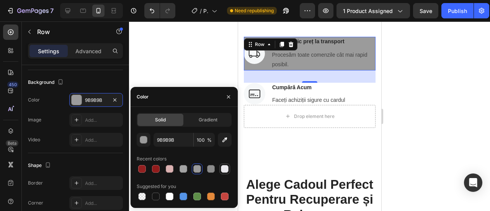
click at [223, 165] on div at bounding box center [225, 169] width 8 height 8
type input "EAE9ED"
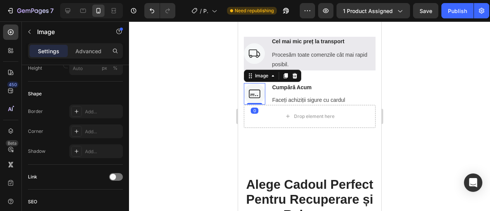
click at [258, 98] on img at bounding box center [253, 93] width 21 height 21
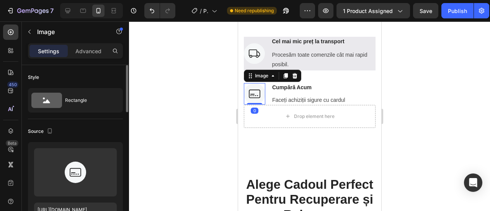
click at [263, 98] on img at bounding box center [253, 93] width 21 height 21
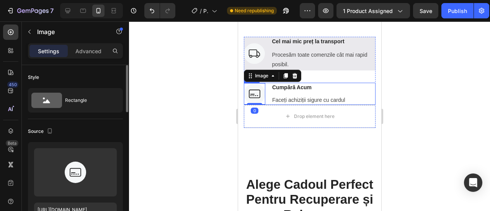
click at [266, 96] on div "Image 0 Cumpără Acum Text block Faceți achiziții sigure cu cardul Text block Row" at bounding box center [309, 94] width 132 height 22
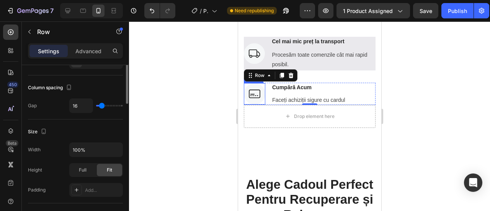
scroll to position [77, 0]
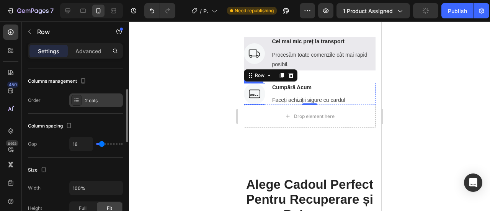
click at [94, 99] on div "2 cols" at bounding box center [103, 100] width 36 height 7
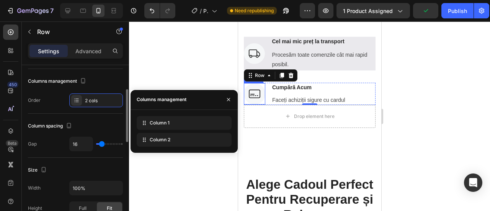
scroll to position [191, 0]
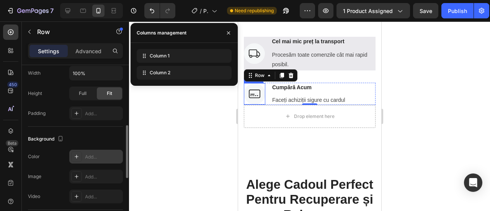
click at [96, 153] on div "Add..." at bounding box center [103, 156] width 36 height 7
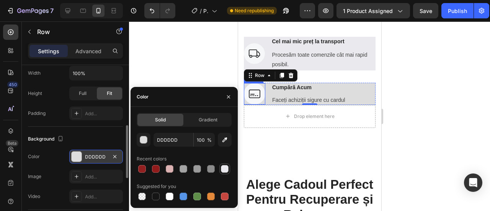
click at [226, 166] on div at bounding box center [225, 169] width 8 height 8
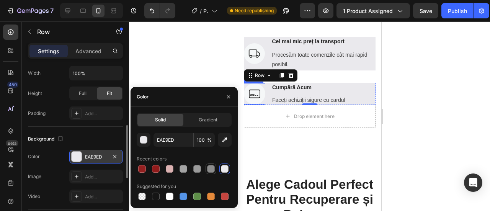
click at [212, 169] on div at bounding box center [211, 169] width 8 height 8
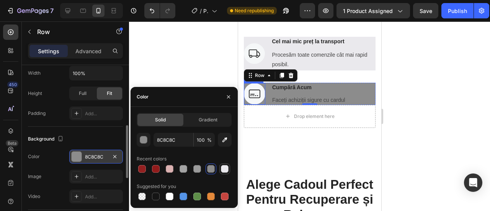
click at [224, 167] on div at bounding box center [225, 169] width 8 height 8
type input "EAE9ED"
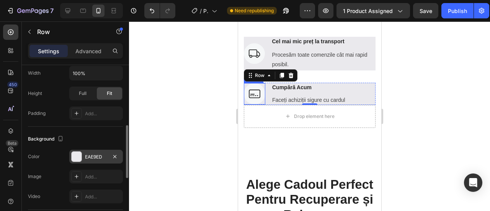
click at [193, 79] on div at bounding box center [309, 115] width 361 height 189
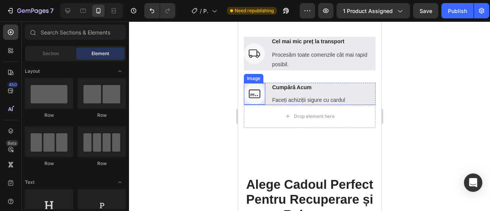
click at [218, 93] on div at bounding box center [309, 115] width 361 height 189
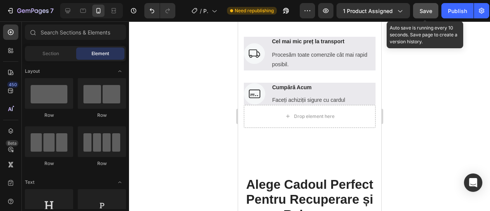
click at [417, 10] on button "Save" at bounding box center [425, 10] width 25 height 15
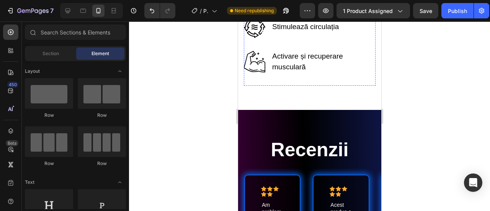
scroll to position [1951, 0]
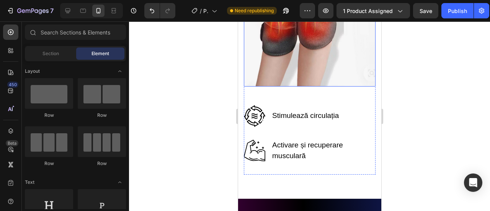
click at [298, 75] on img at bounding box center [309, 21] width 132 height 130
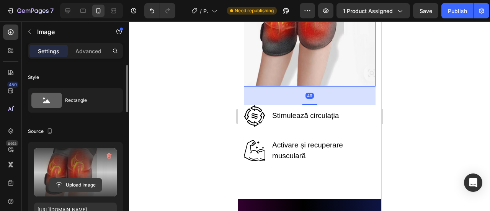
click at [79, 179] on input "file" at bounding box center [75, 184] width 53 height 13
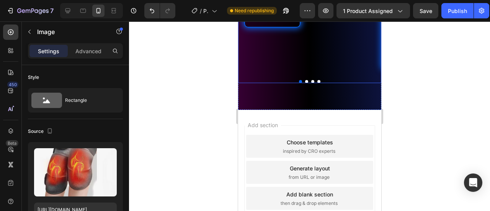
scroll to position [2525, 0]
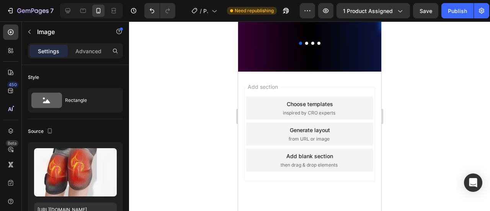
click at [285, 148] on div "Add blank section then drag & drop elements" at bounding box center [309, 159] width 127 height 23
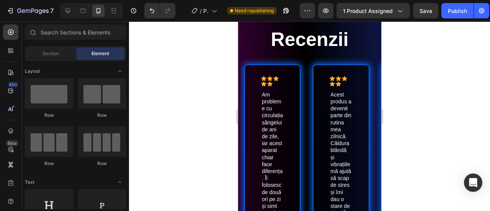
scroll to position [1930, 0]
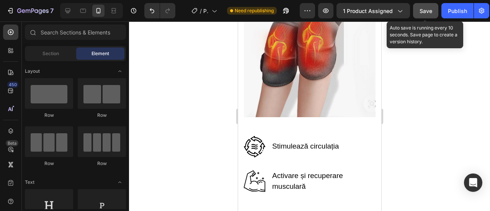
click at [434, 13] on button "Save" at bounding box center [425, 10] width 25 height 15
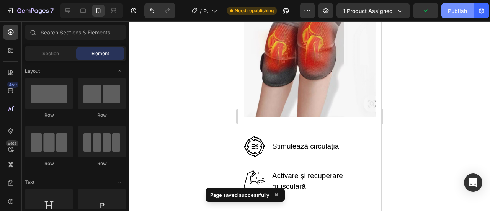
click at [448, 8] on div "Publish" at bounding box center [457, 11] width 19 height 8
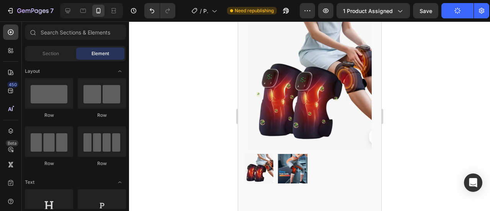
scroll to position [38, 0]
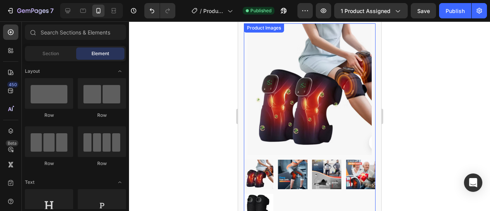
click at [439, 3] on button "Publish" at bounding box center [455, 10] width 32 height 15
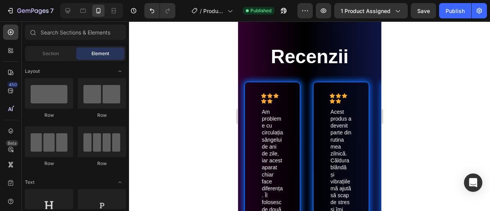
scroll to position [2219, 0]
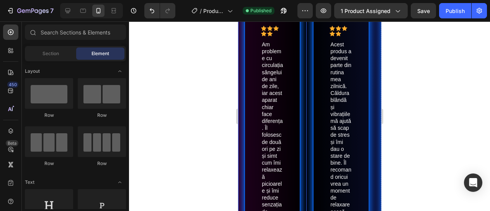
click at [301, 81] on div "Icon Icon Icon Icon Icon Icon List Am probleme cu circulația sângelui de ani de…" at bounding box center [272, 154] width 68 height 293
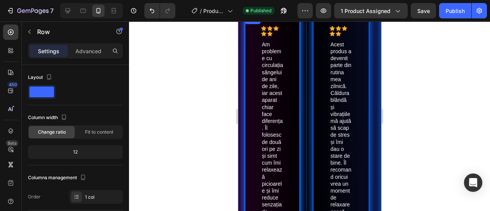
click at [283, 80] on div "Icon Icon Icon Icon Icon Icon List Am probleme cu circulația sângelui de ani de…" at bounding box center [272, 154] width 56 height 281
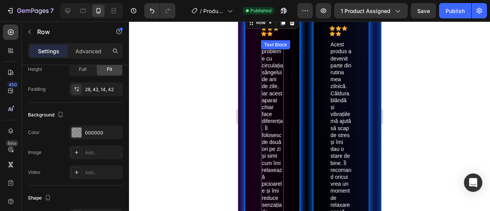
click at [257, 59] on div "Icon Icon Icon Icon Icon Icon List Am probleme cu circulația sângelui de ani de…" at bounding box center [272, 154] width 56 height 281
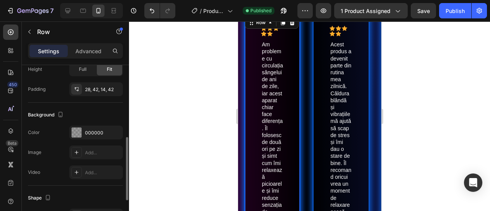
scroll to position [0, 0]
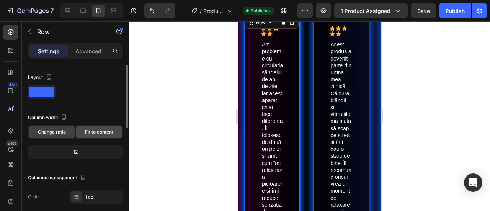
click at [80, 129] on div "Fit to content" at bounding box center [99, 132] width 46 height 12
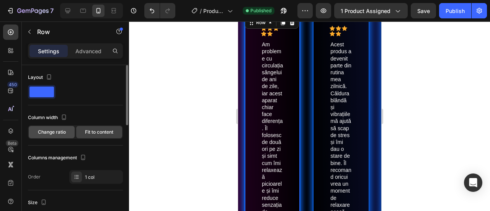
click at [68, 131] on div "Change ratio" at bounding box center [52, 132] width 46 height 12
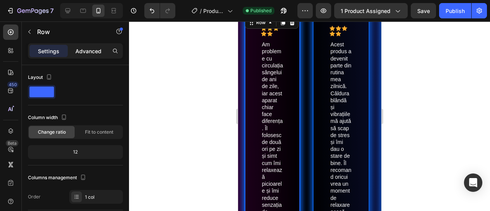
click at [82, 51] on p "Advanced" at bounding box center [88, 51] width 26 height 8
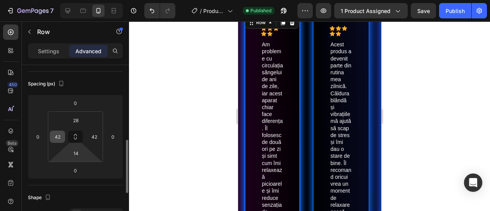
scroll to position [115, 0]
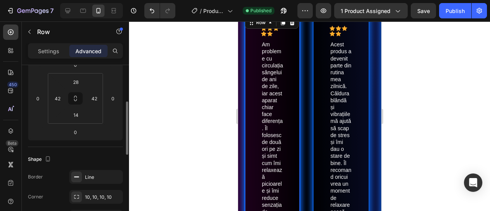
click at [51, 57] on div "Settings Advanced" at bounding box center [75, 50] width 95 height 15
click at [48, 52] on p "Settings" at bounding box center [48, 51] width 21 height 8
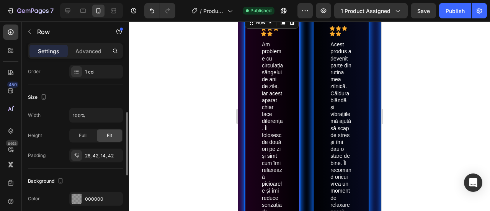
scroll to position [49, 0]
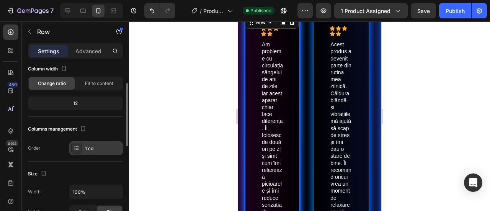
click at [83, 152] on div "1 col" at bounding box center [96, 148] width 54 height 14
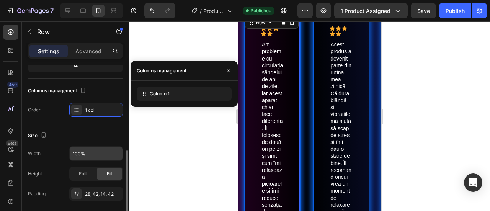
scroll to position [125, 0]
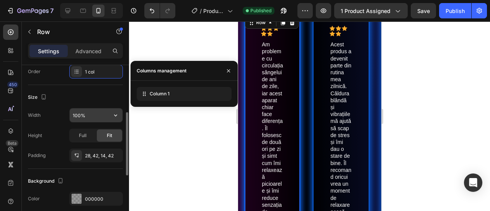
click at [102, 121] on input "100%" at bounding box center [96, 115] width 53 height 14
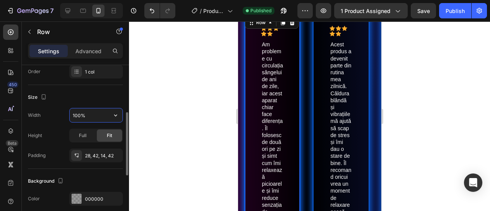
click at [104, 117] on input "100%" at bounding box center [96, 115] width 53 height 14
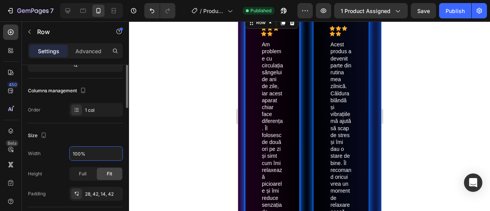
scroll to position [0, 0]
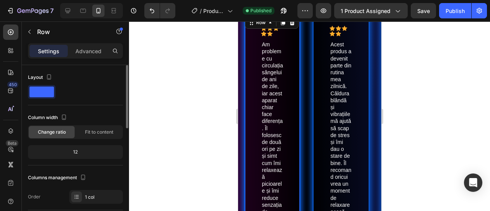
click at [89, 150] on div "12" at bounding box center [75, 152] width 92 height 11
click at [91, 132] on span "Fit to content" at bounding box center [99, 132] width 28 height 7
